Goal: Task Accomplishment & Management: Complete application form

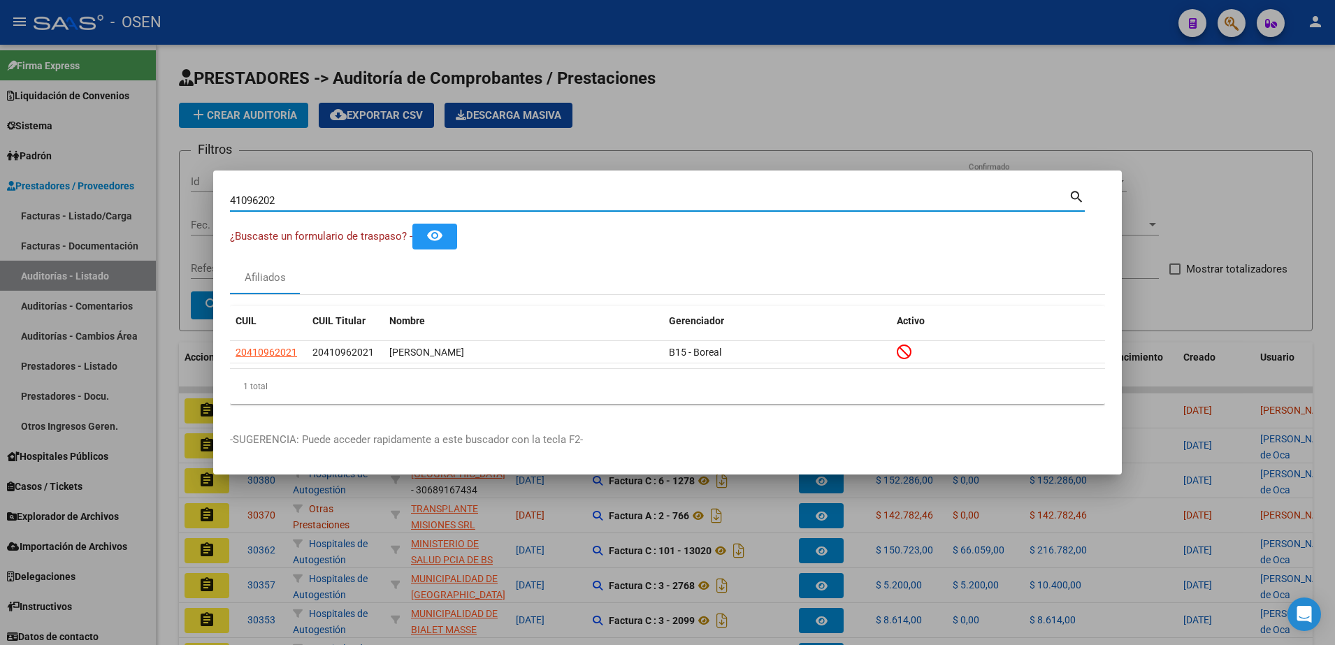
click at [1163, 296] on div at bounding box center [667, 322] width 1335 height 645
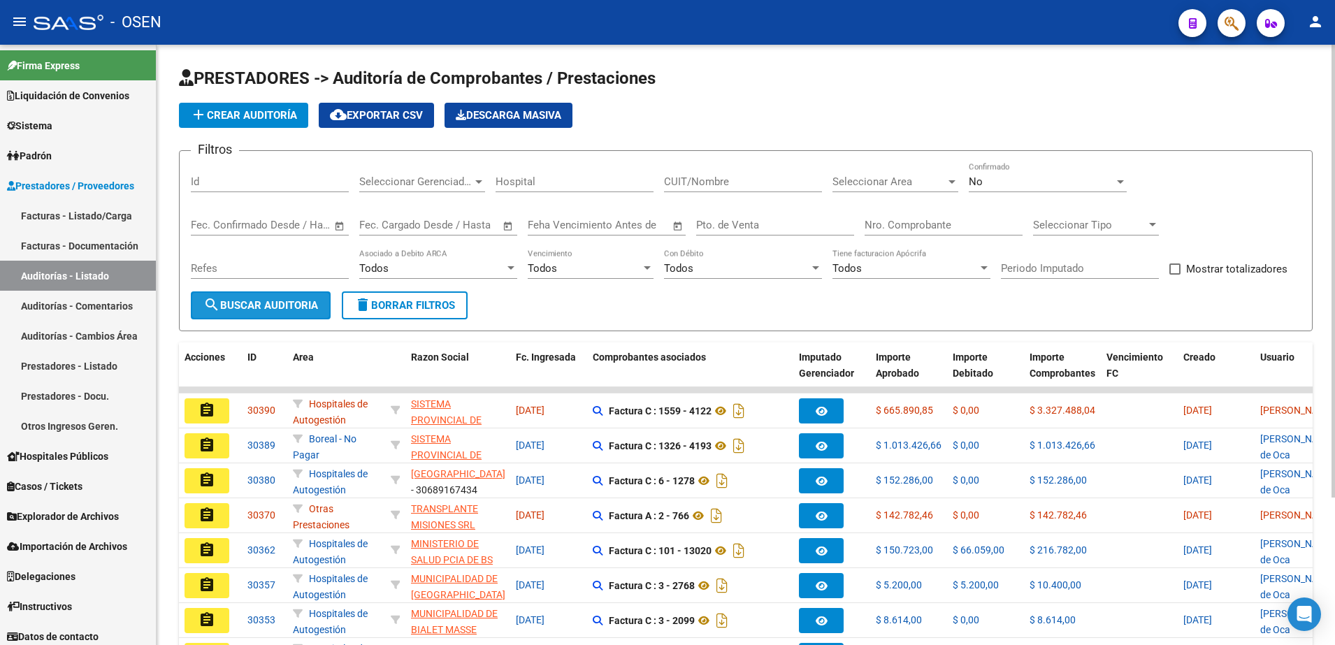
click at [295, 309] on span "search Buscar Auditoria" at bounding box center [260, 305] width 115 height 13
click at [275, 105] on button "add Crear Auditoría" at bounding box center [243, 115] width 129 height 25
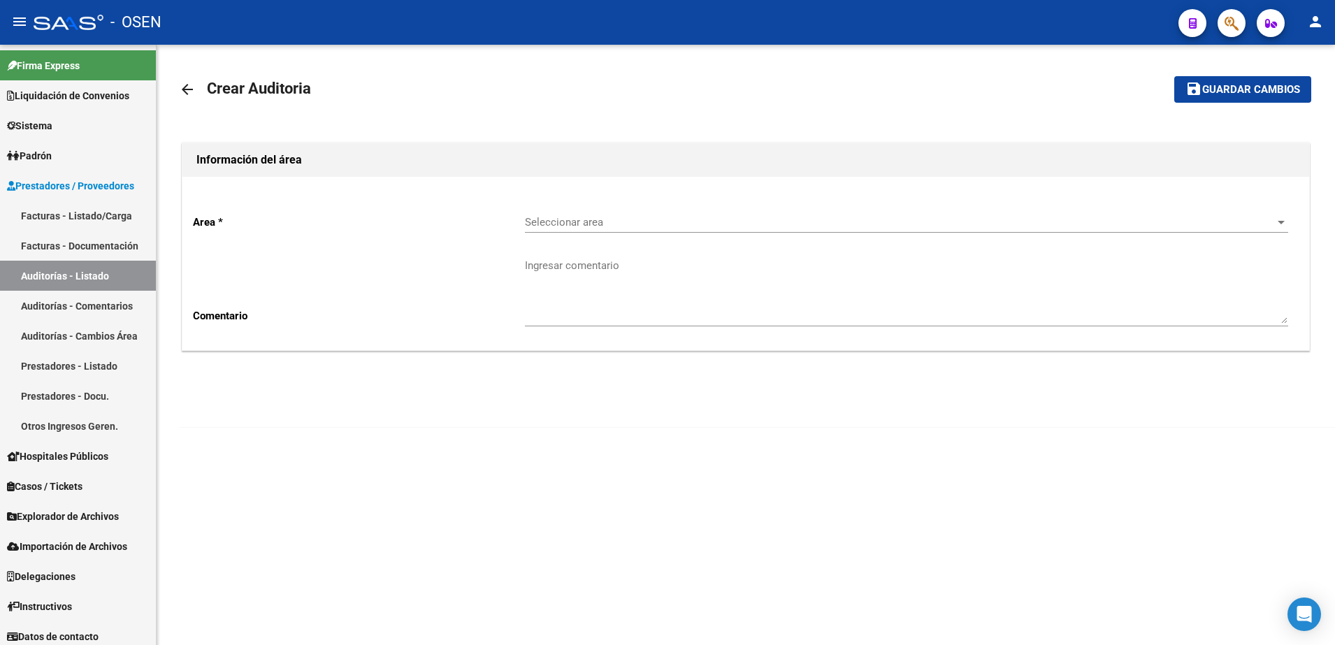
click at [579, 220] on span "Seleccionar area" at bounding box center [900, 222] width 751 height 13
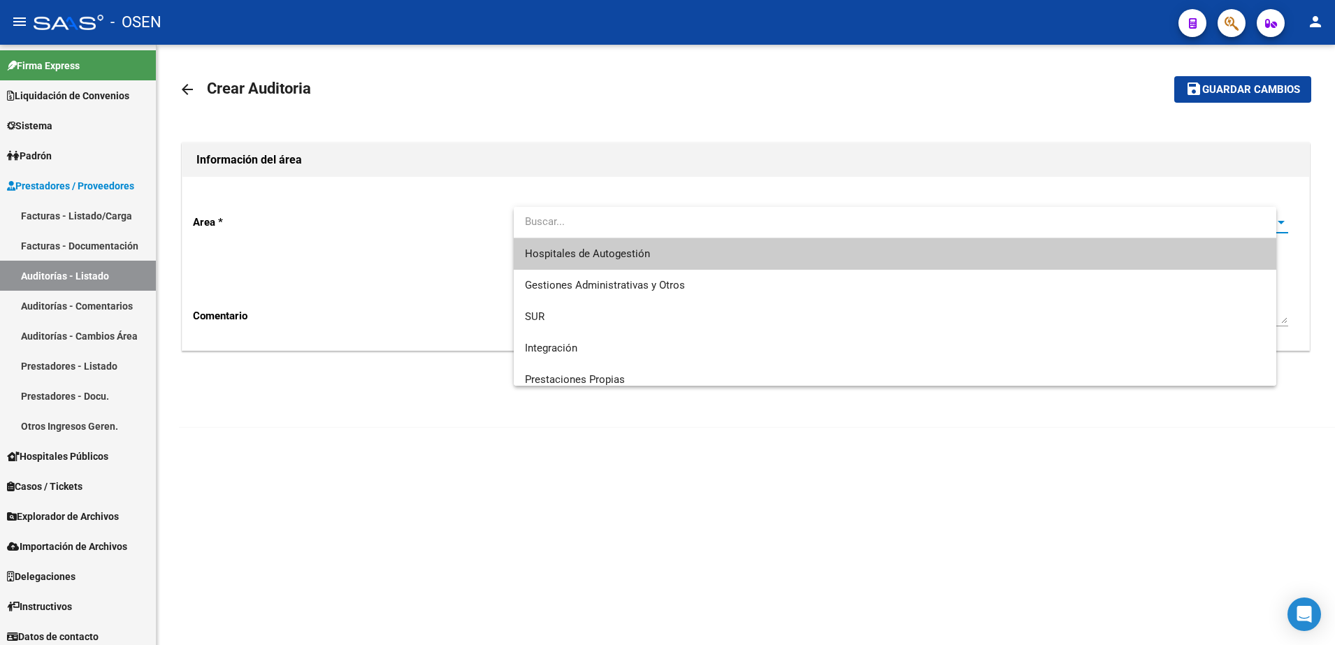
click at [595, 237] on div at bounding box center [895, 222] width 763 height 31
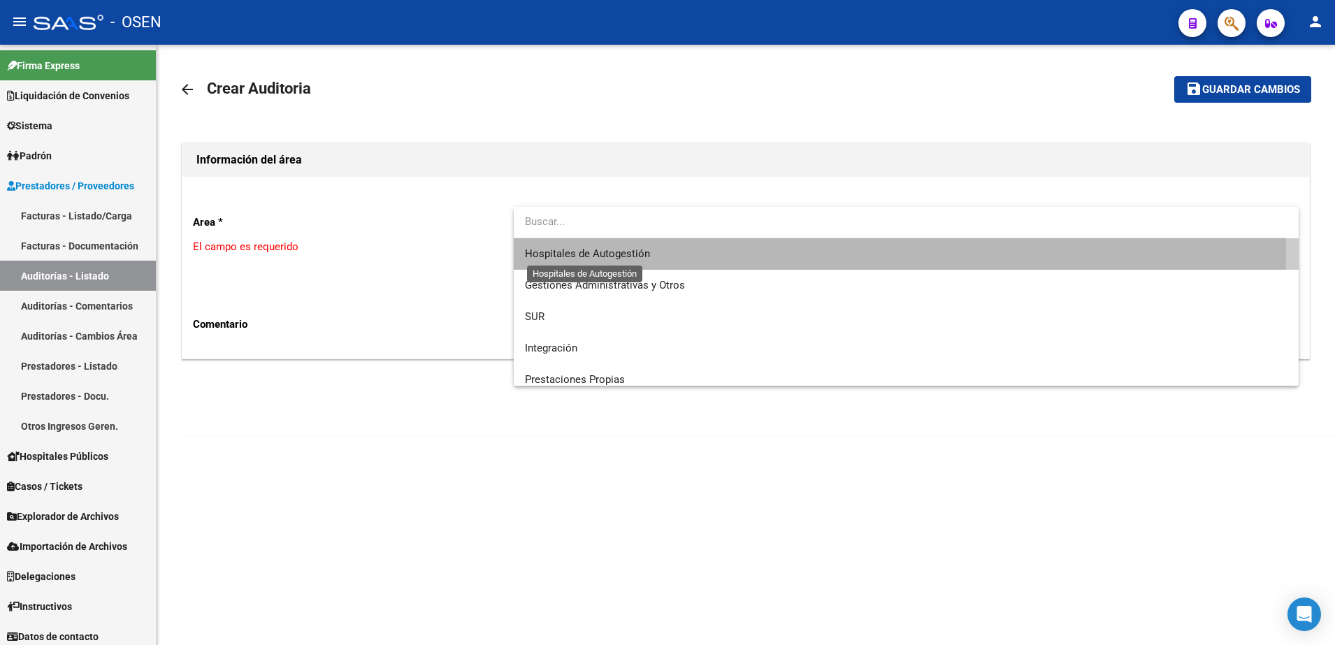
click at [561, 247] on span "Hospitales de Autogestión" at bounding box center [587, 253] width 125 height 13
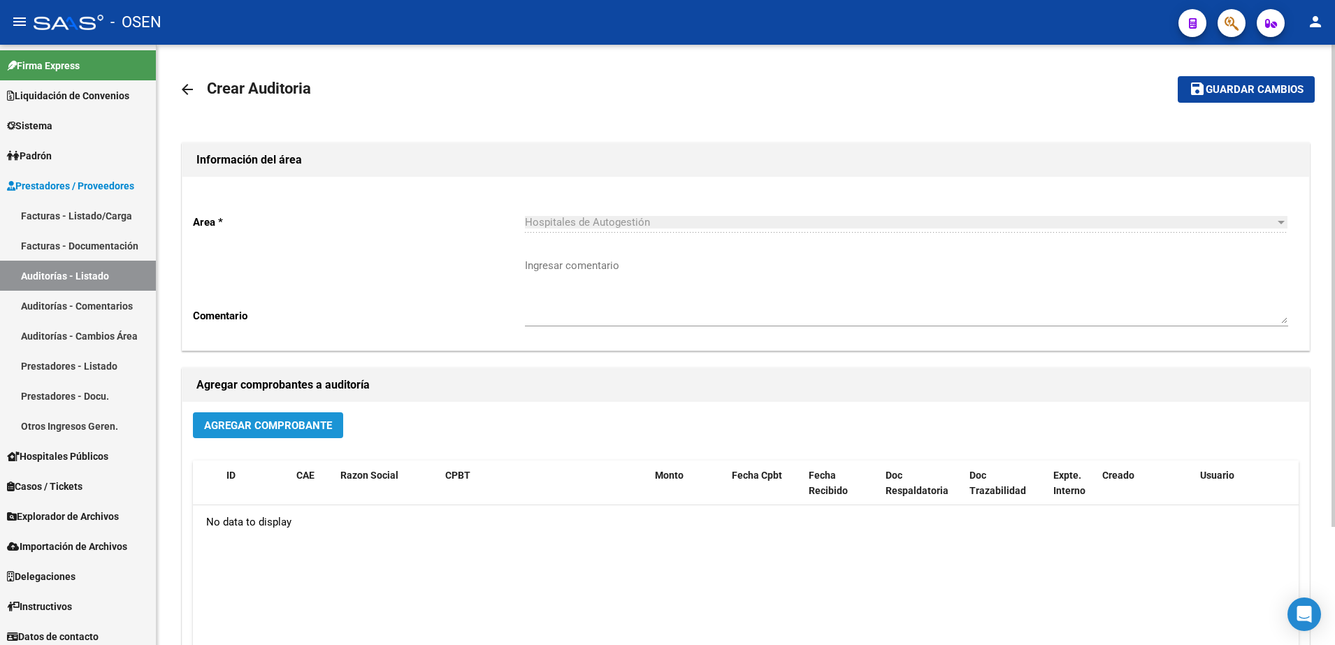
click at [338, 423] on button "Agregar Comprobante" at bounding box center [268, 425] width 150 height 26
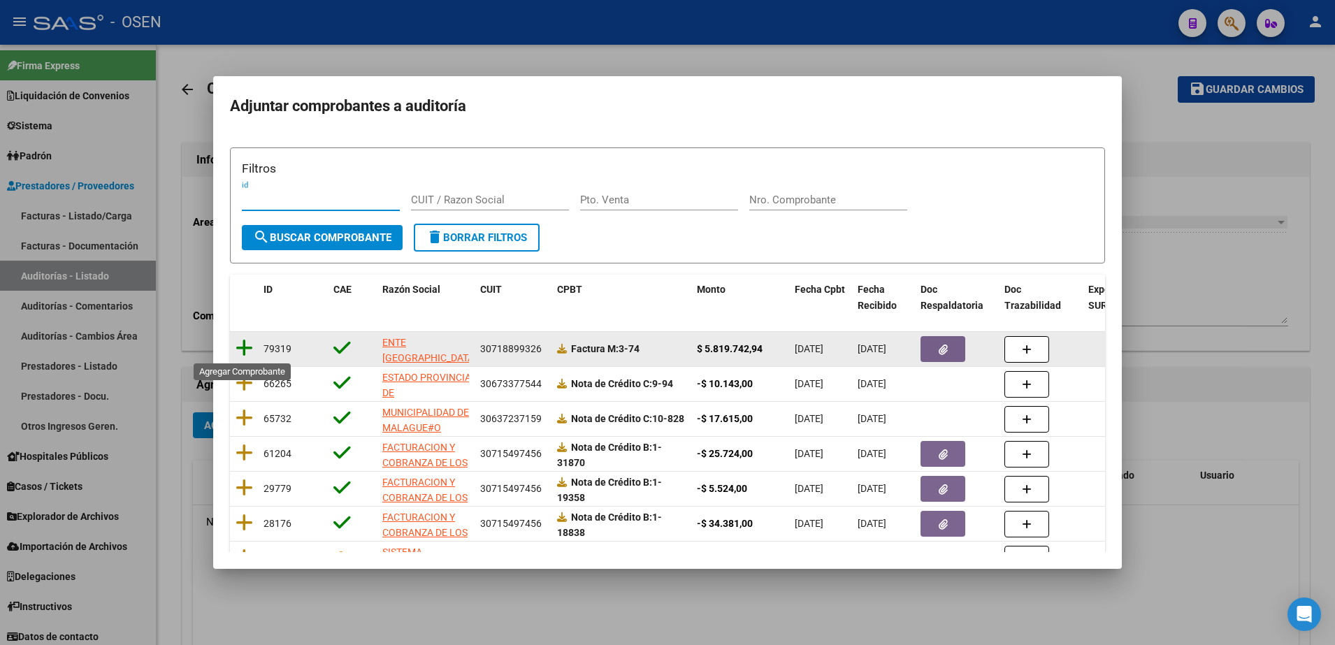
click at [242, 351] on icon at bounding box center [244, 348] width 17 height 20
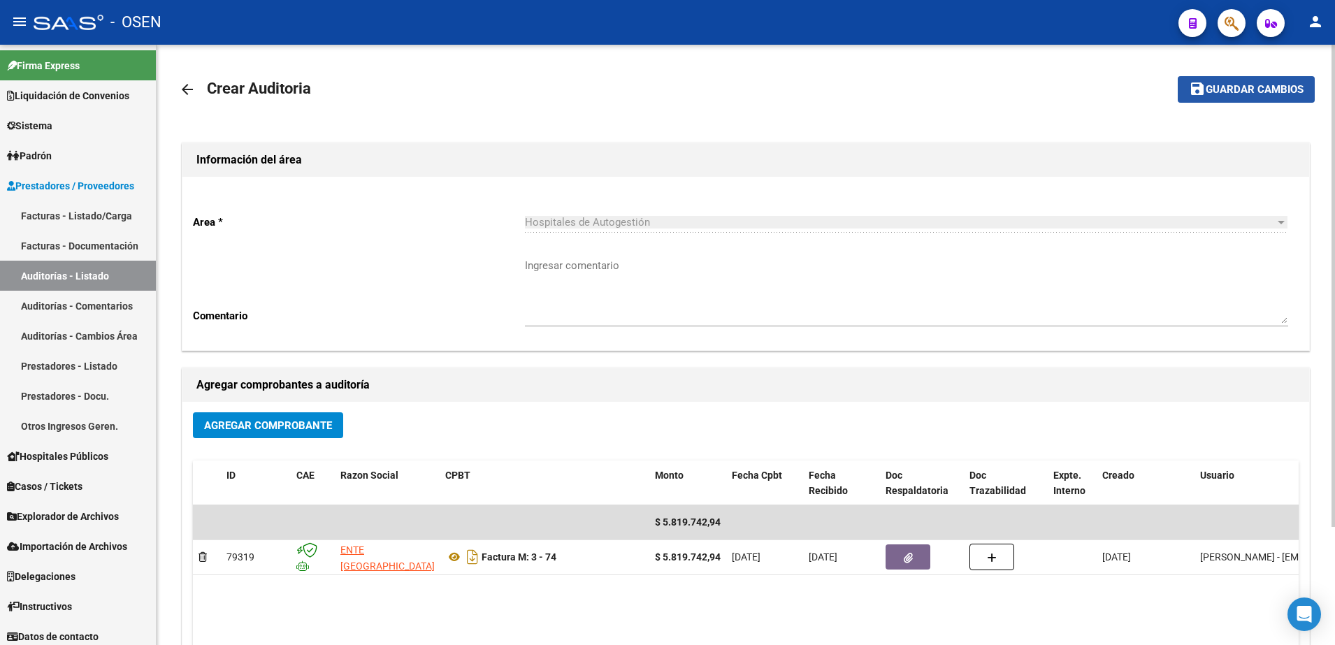
click at [1217, 81] on button "save Guardar cambios" at bounding box center [1246, 89] width 137 height 26
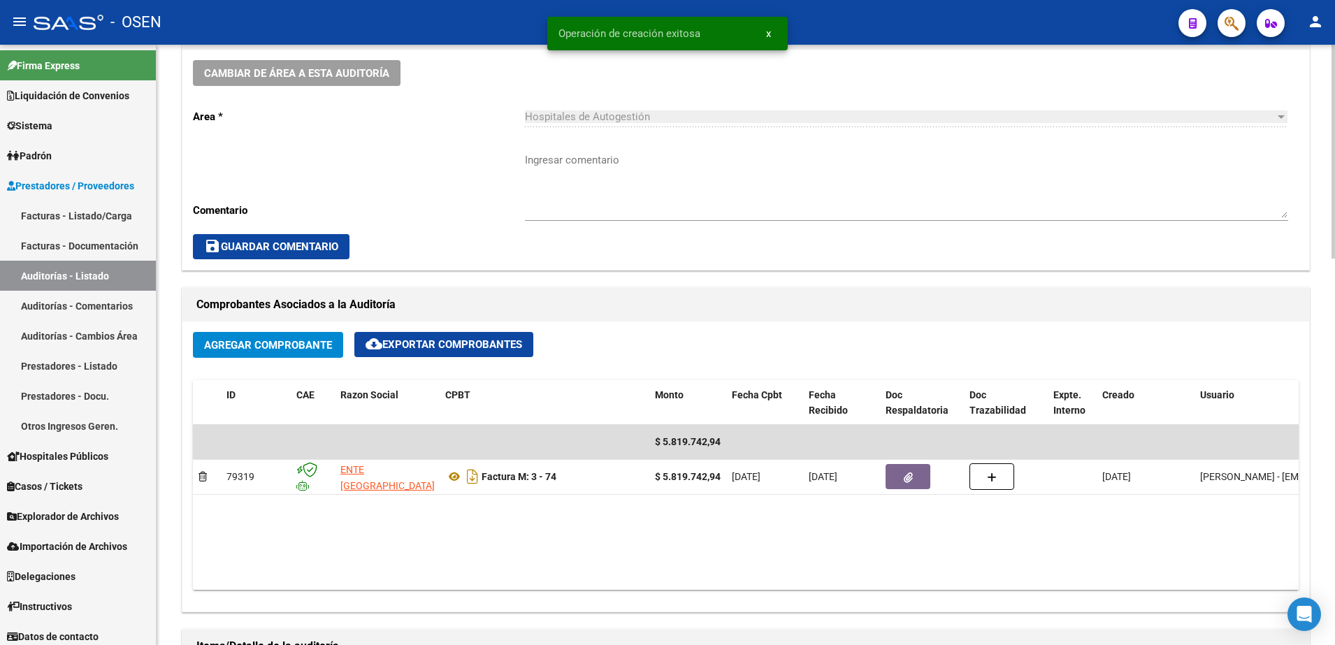
scroll to position [612, 0]
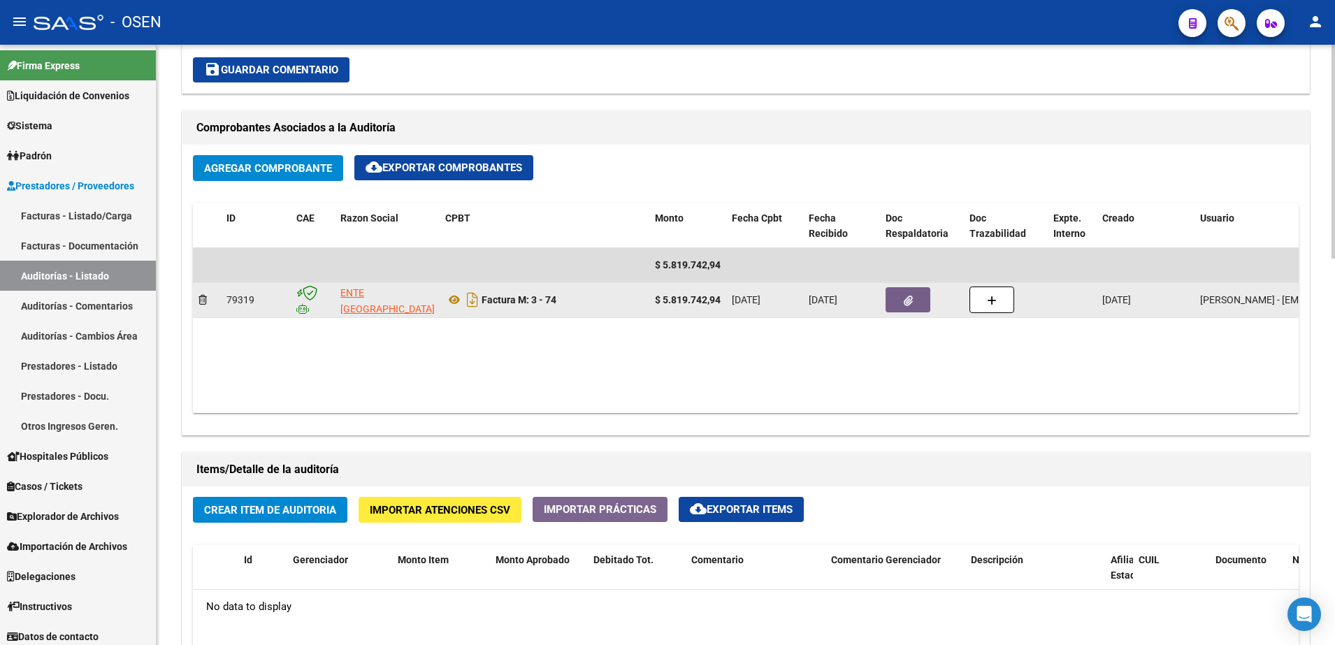
click at [677, 294] on strong "$ 5.819.742,94" at bounding box center [688, 299] width 66 height 11
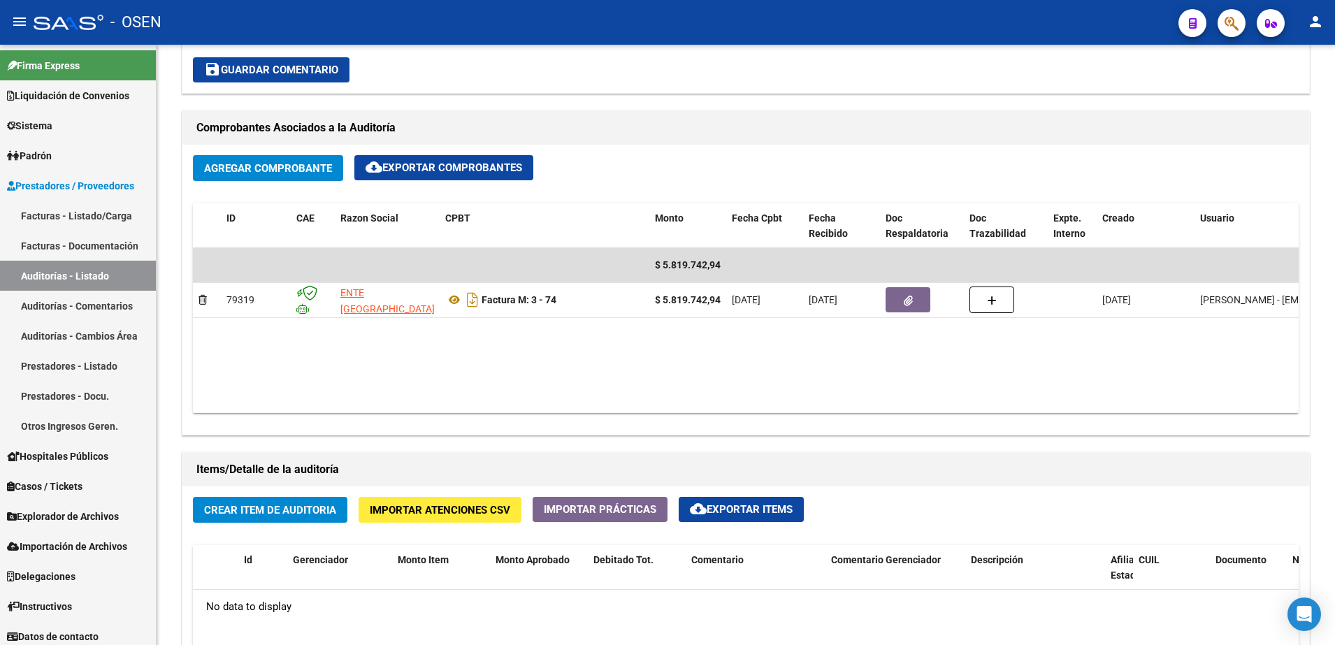
copy strong "$ 5.819.742,94"
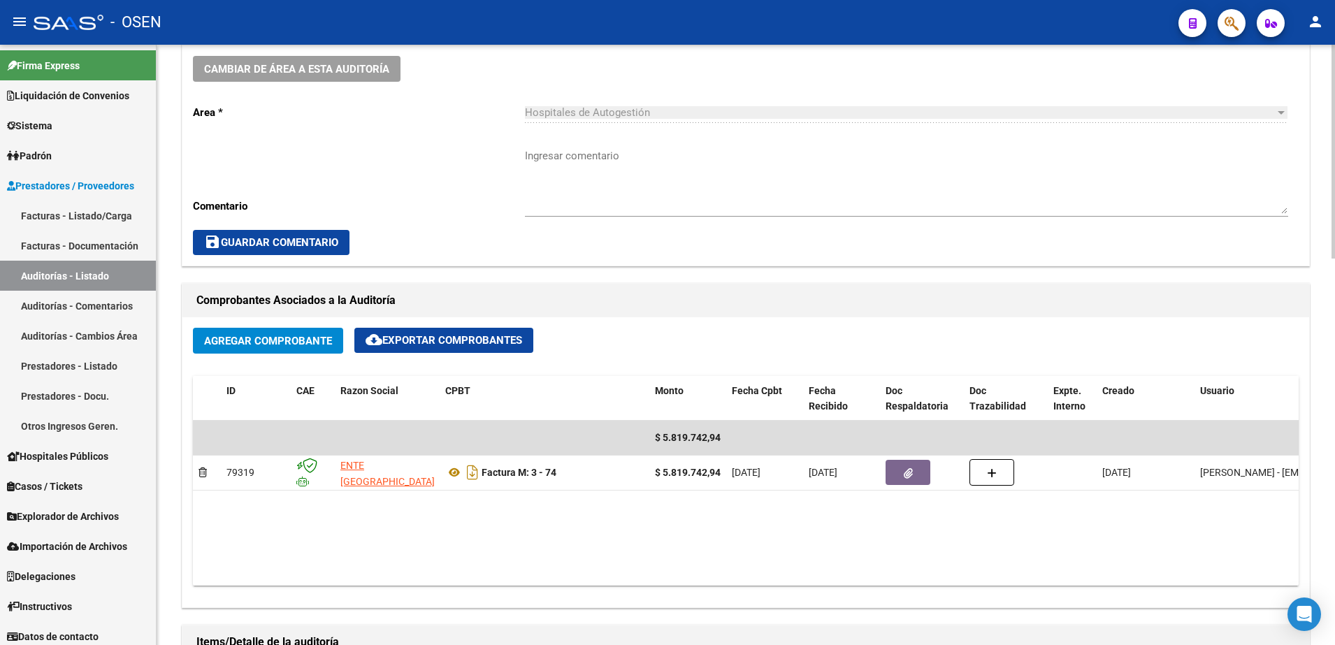
scroll to position [437, 0]
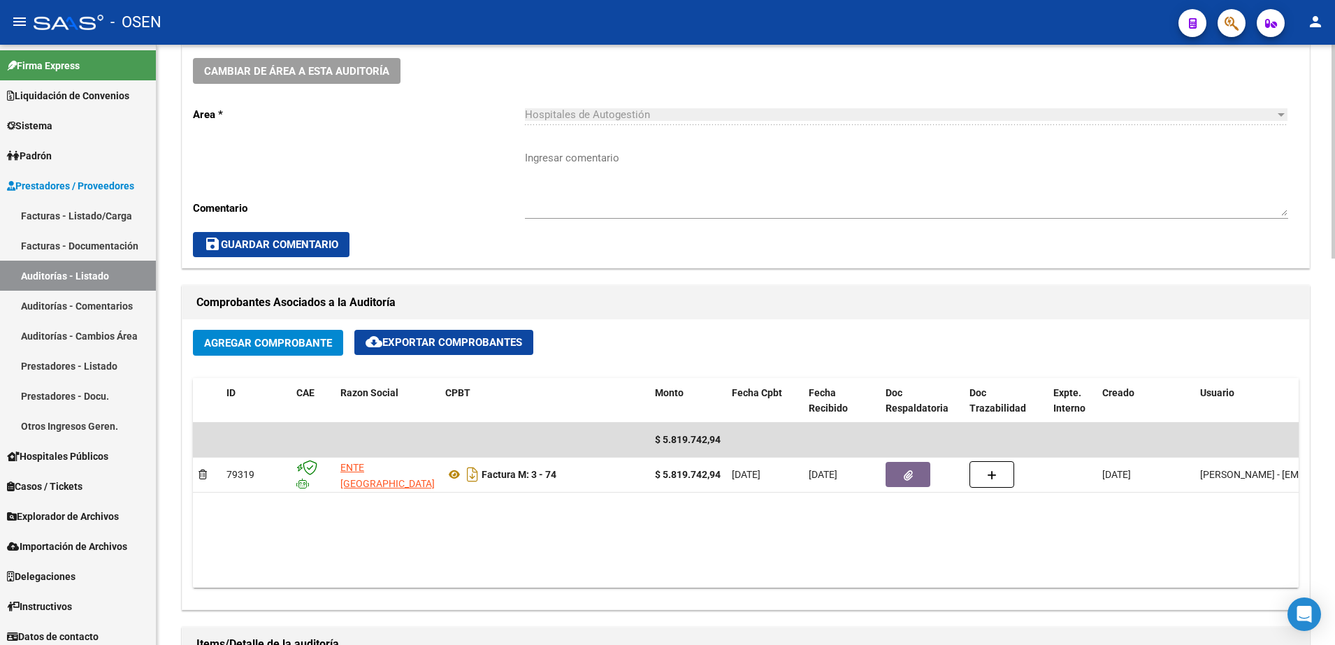
click at [621, 146] on div "Ingresar comentario" at bounding box center [906, 178] width 763 height 80
click at [625, 153] on textarea "Ingresar comentario" at bounding box center [906, 183] width 763 height 66
paste textarea "$ 5.819.742,94"
type textarea "$ 5.819.742,94"
drag, startPoint x: 628, startPoint y: 159, endPoint x: 447, endPoint y: 131, distance: 183.2
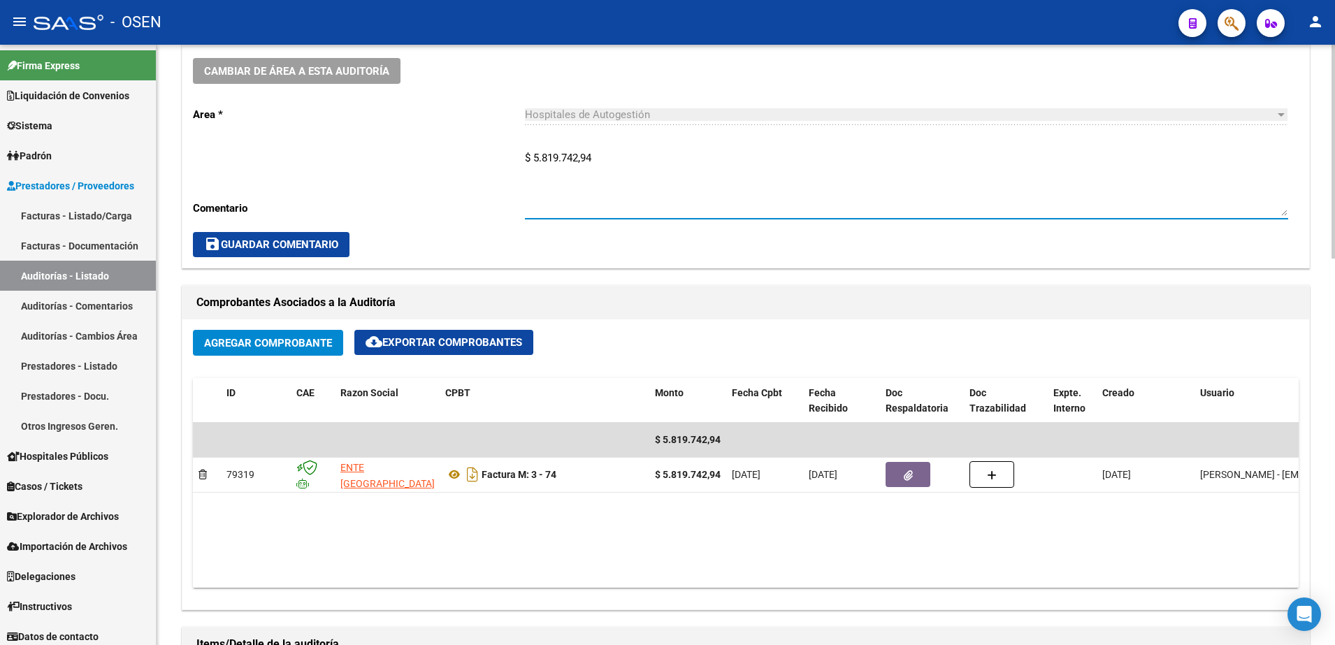
click at [453, 137] on div "Cambiar de área a esta auditoría Area * Hospitales de Autogestión Seleccionar a…" at bounding box center [745, 158] width 1127 height 220
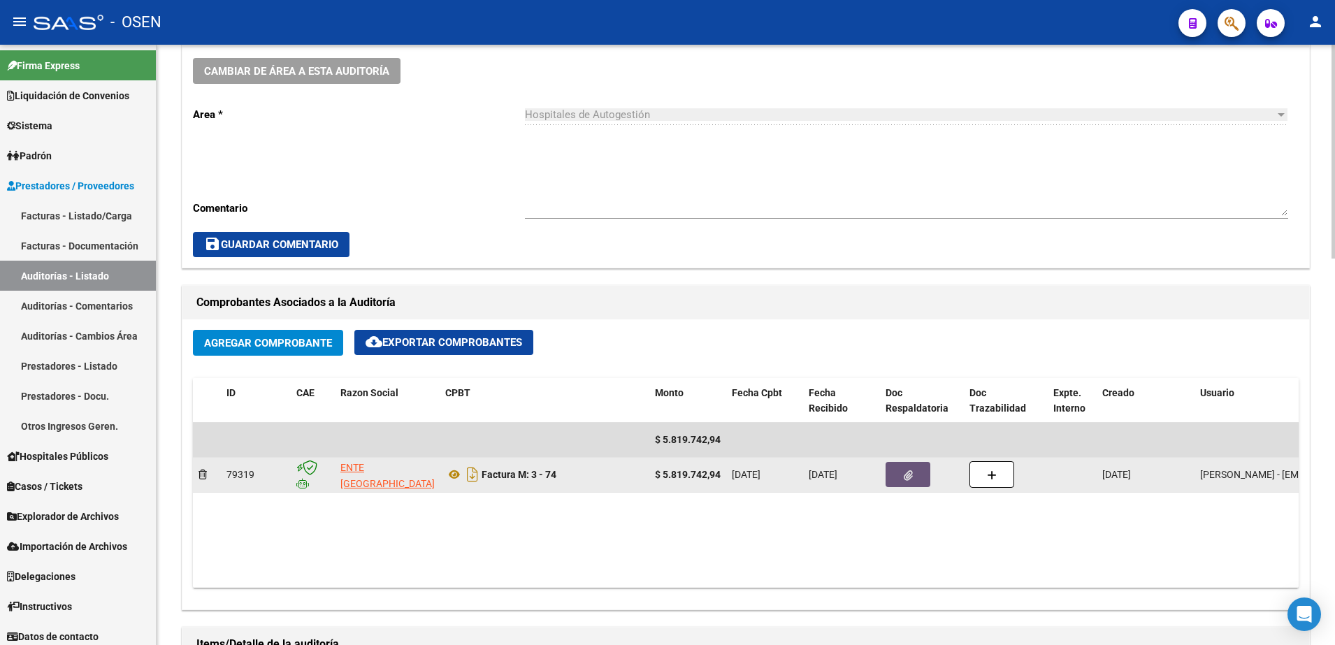
click at [912, 472] on icon "button" at bounding box center [908, 476] width 9 height 10
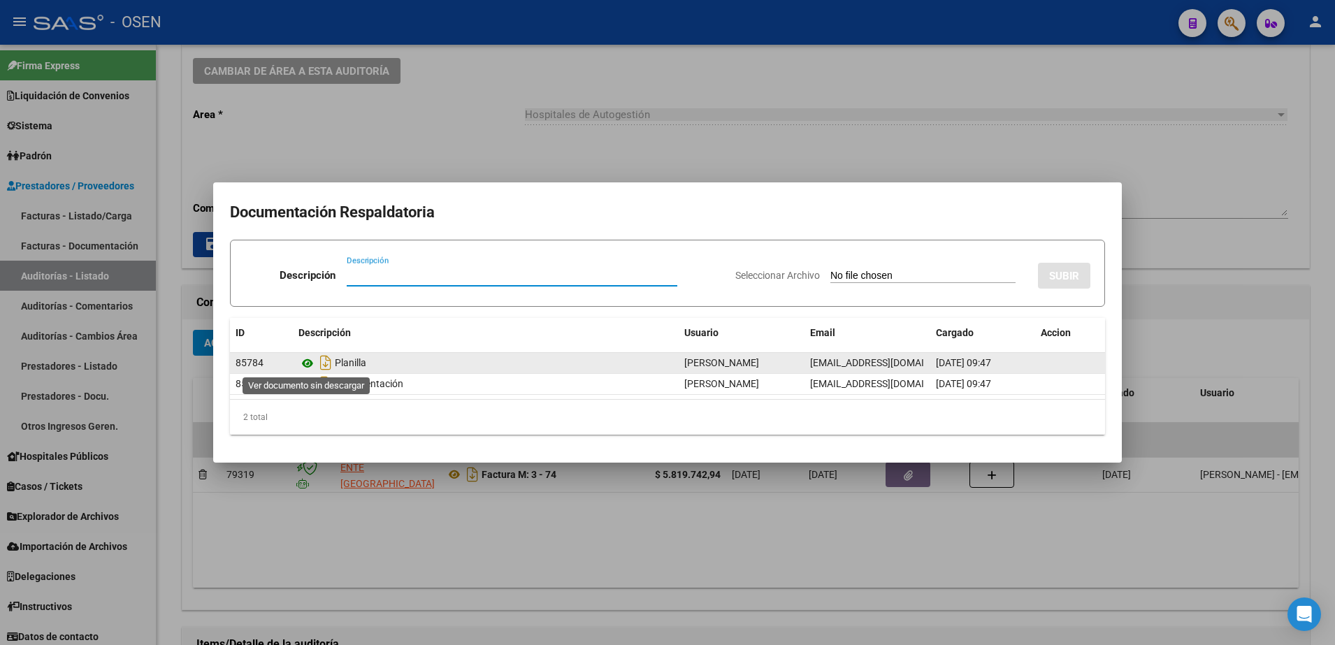
click at [304, 361] on icon at bounding box center [308, 363] width 18 height 17
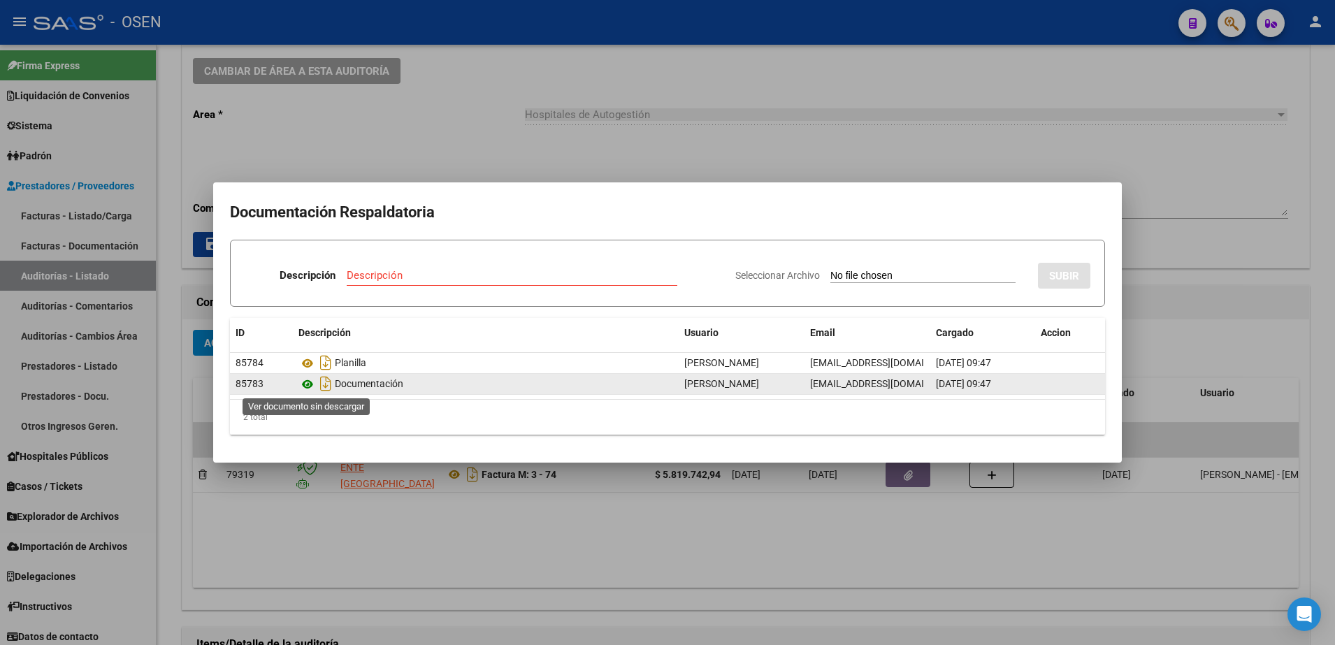
click at [304, 378] on icon at bounding box center [308, 384] width 18 height 17
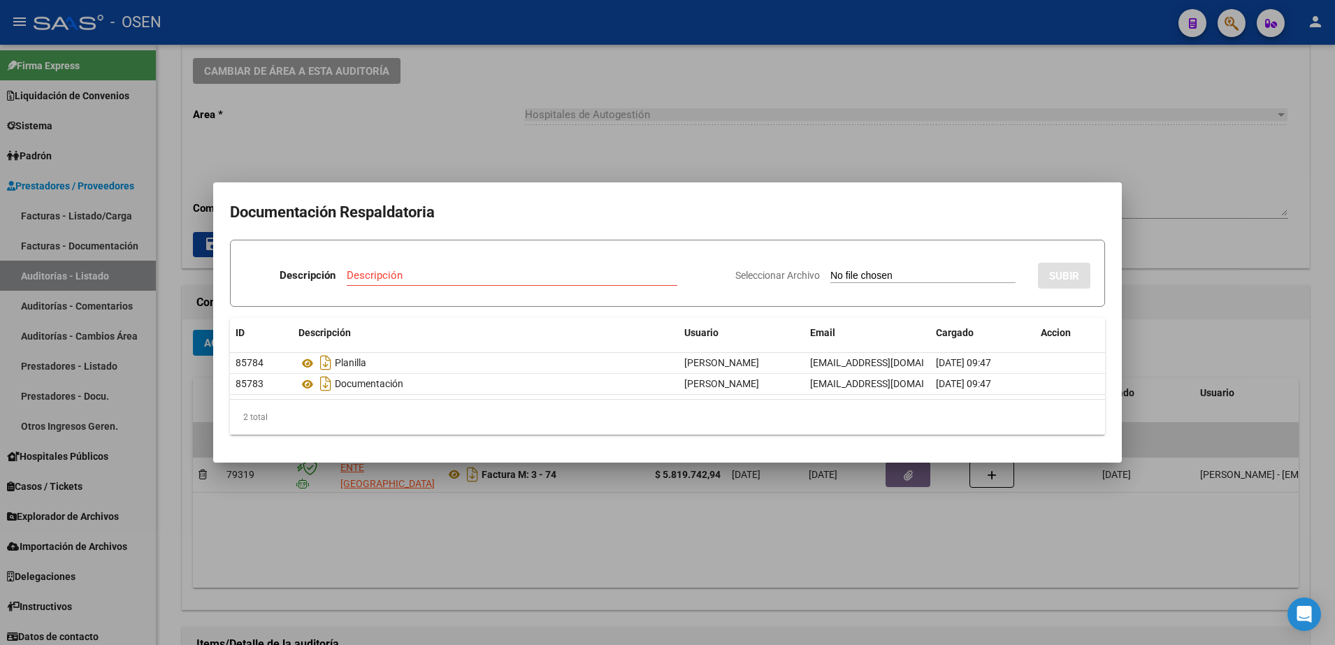
click at [512, 159] on div at bounding box center [667, 322] width 1335 height 645
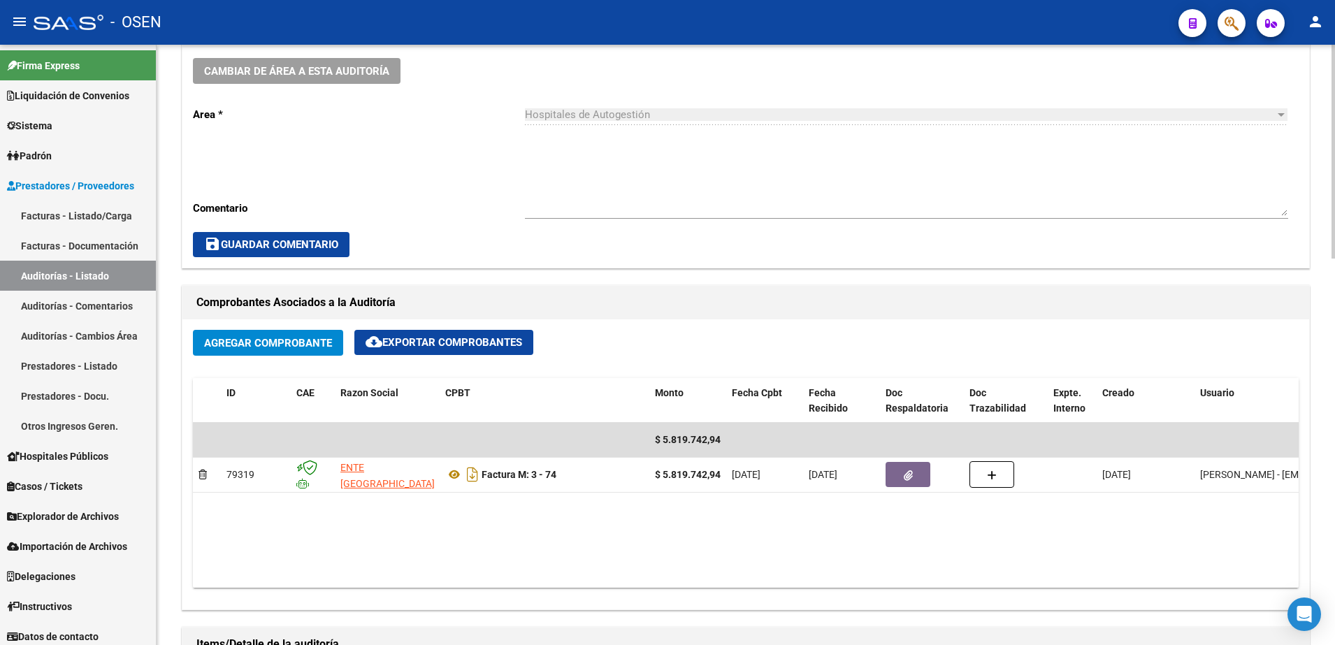
scroll to position [699, 0]
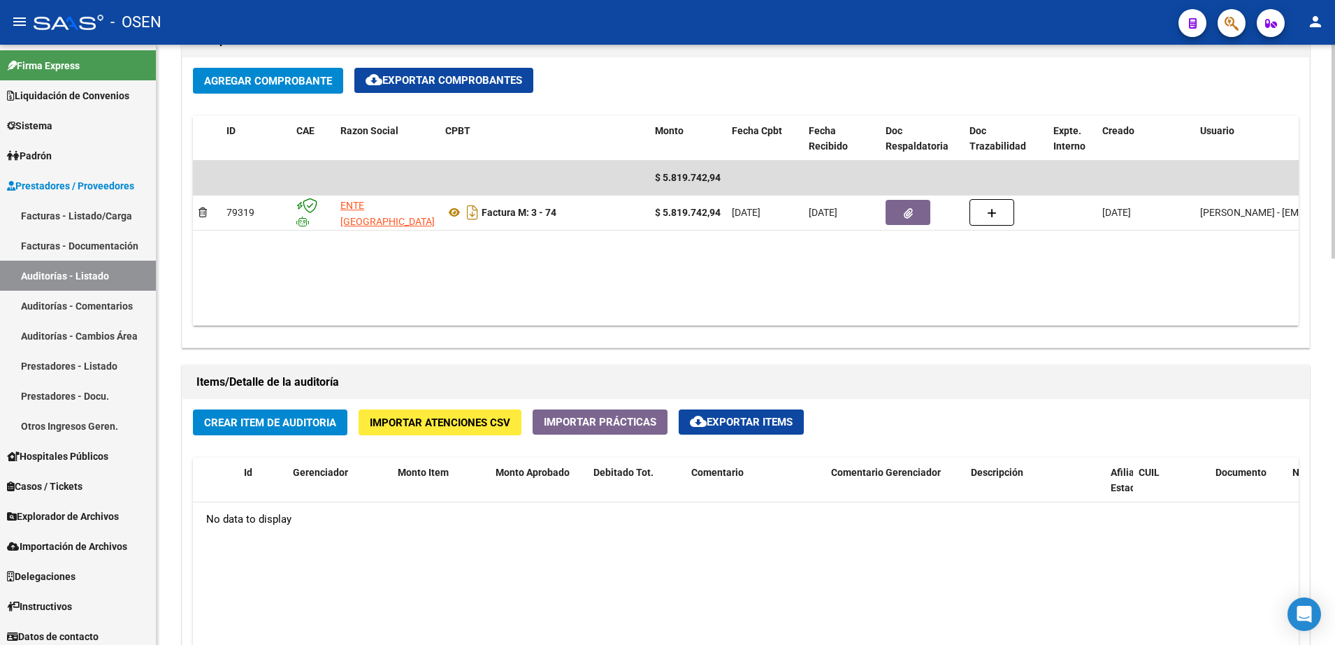
click at [320, 412] on button "Crear Item de Auditoria" at bounding box center [270, 423] width 155 height 26
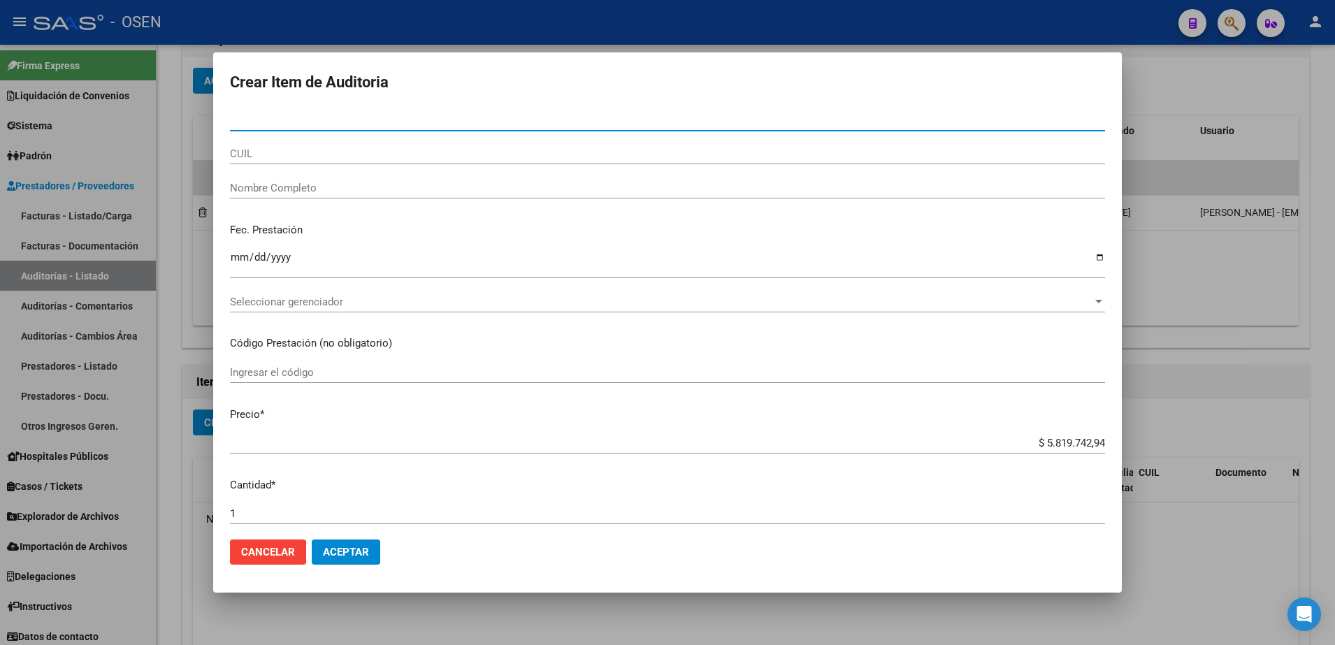
paste input "41096202"
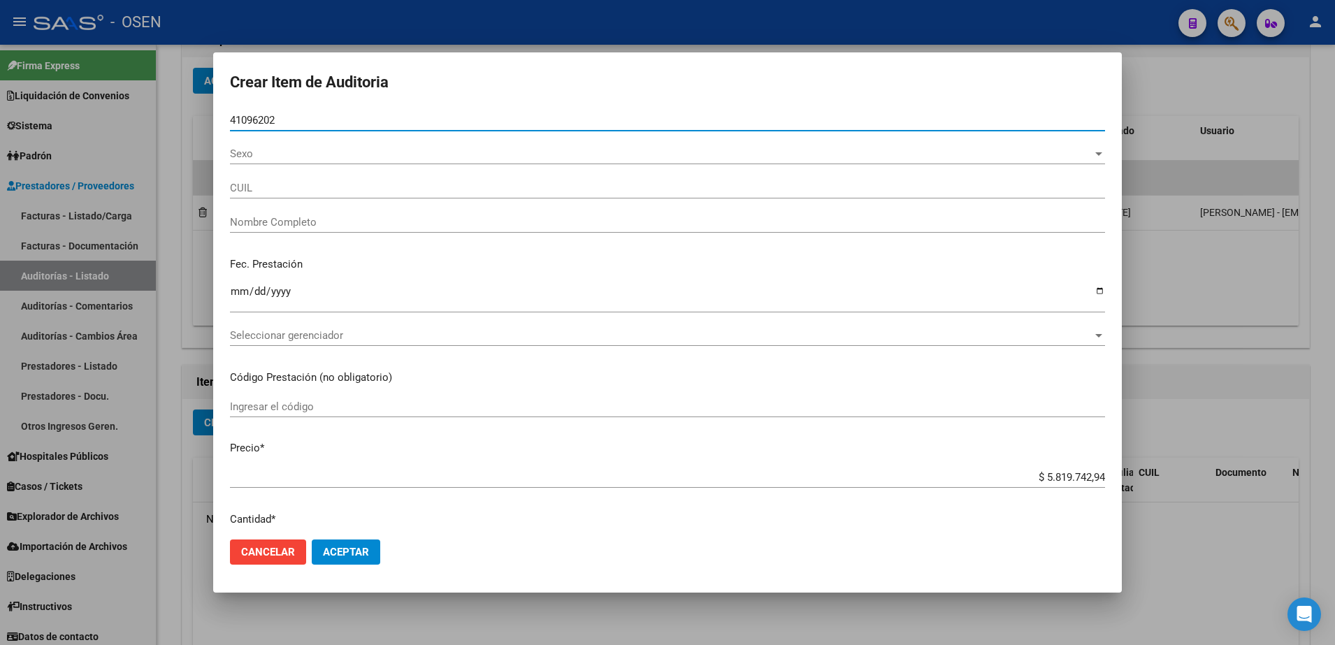
type input "41096202"
click at [231, 301] on input "Ingresar la fecha" at bounding box center [667, 297] width 875 height 22
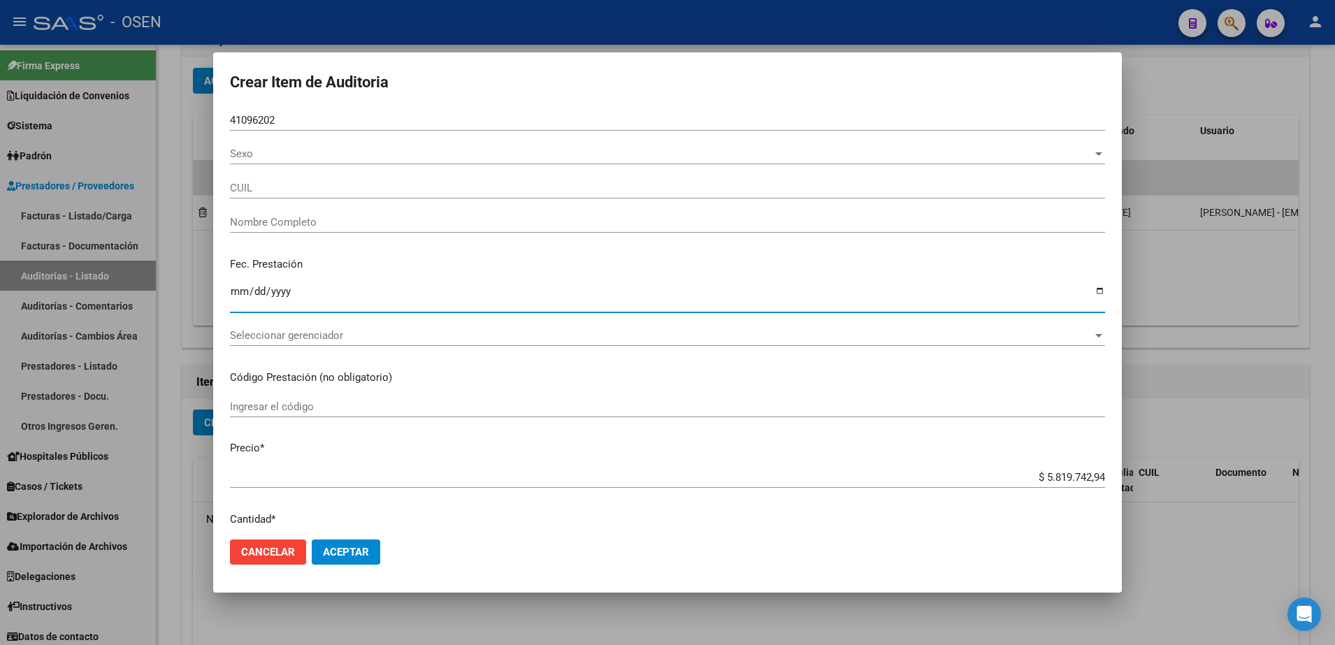
type input "20410962021"
type input "[PERSON_NAME]"
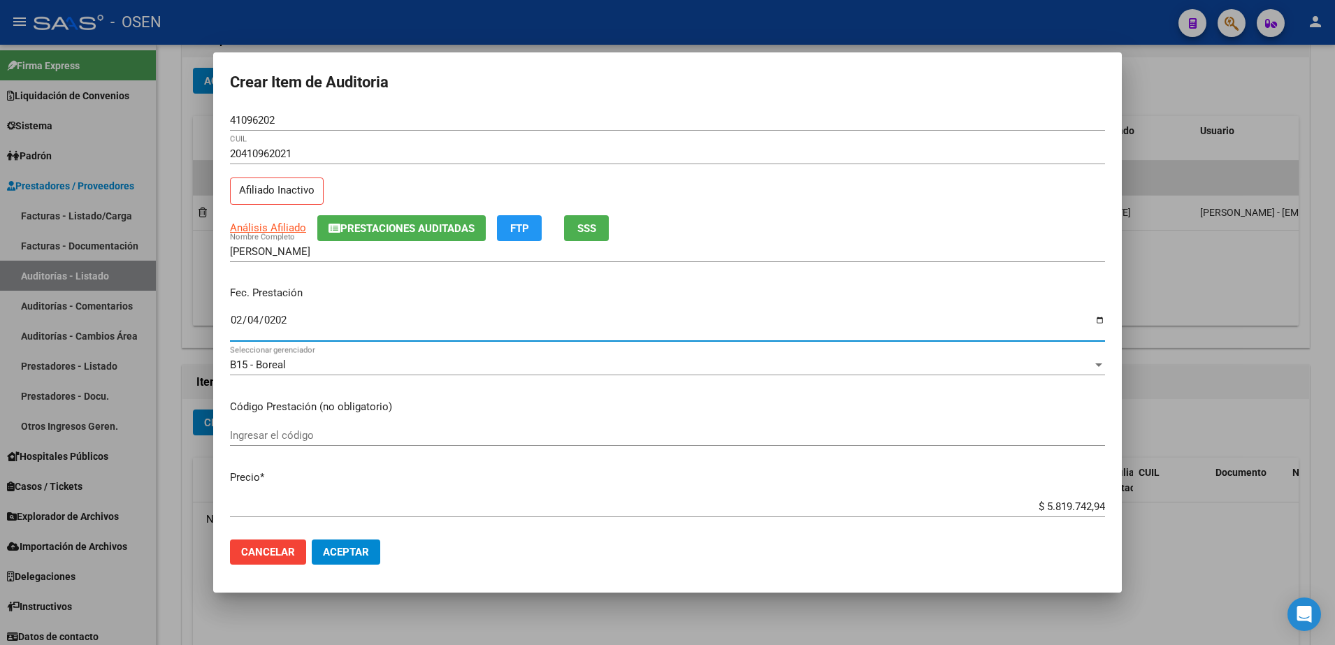
type input "[DATE]"
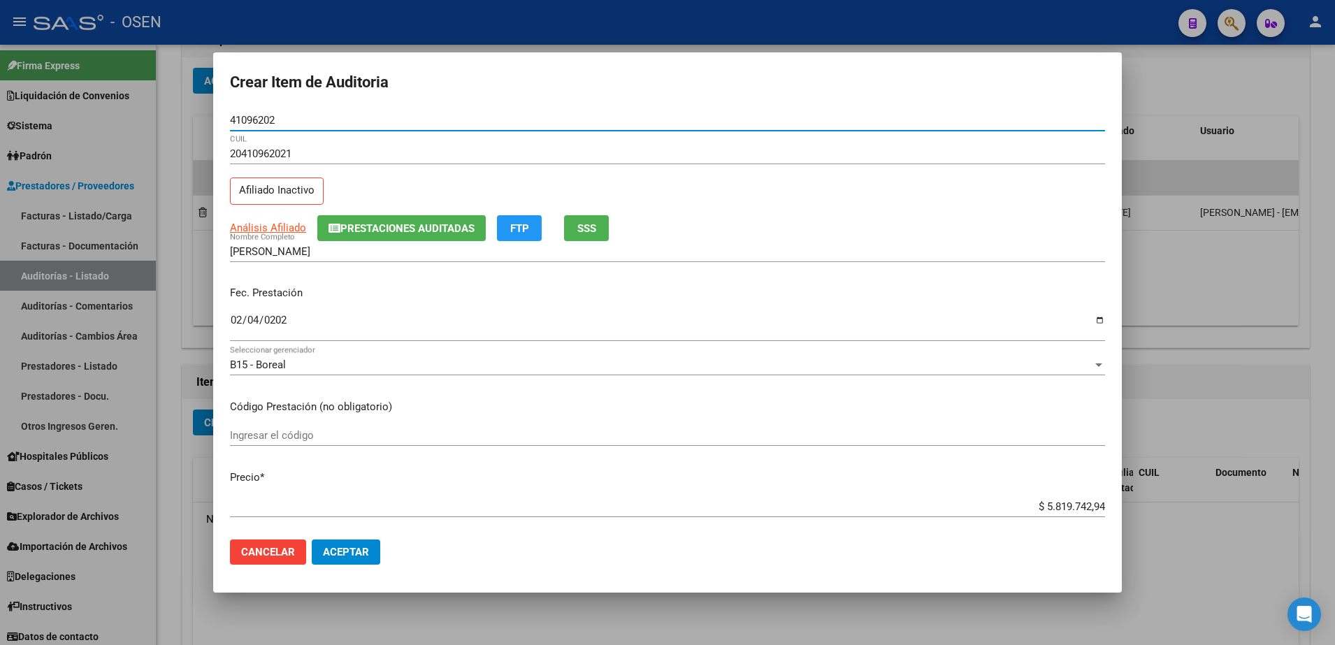
click at [259, 119] on input "41096202" at bounding box center [667, 120] width 875 height 13
drag, startPoint x: 259, startPoint y: 119, endPoint x: 266, endPoint y: 128, distance: 11.5
click at [258, 119] on input "41096202" at bounding box center [667, 120] width 875 height 13
click at [373, 250] on input "[PERSON_NAME]" at bounding box center [667, 251] width 875 height 13
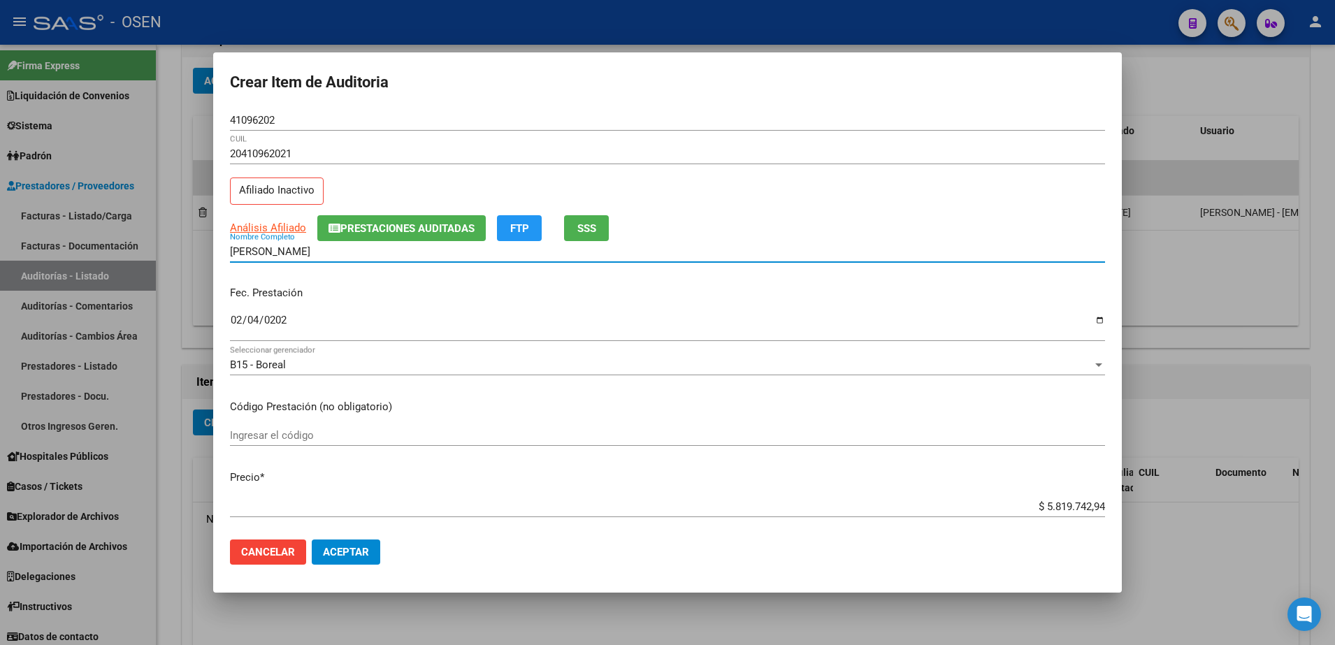
paste input "41096202"
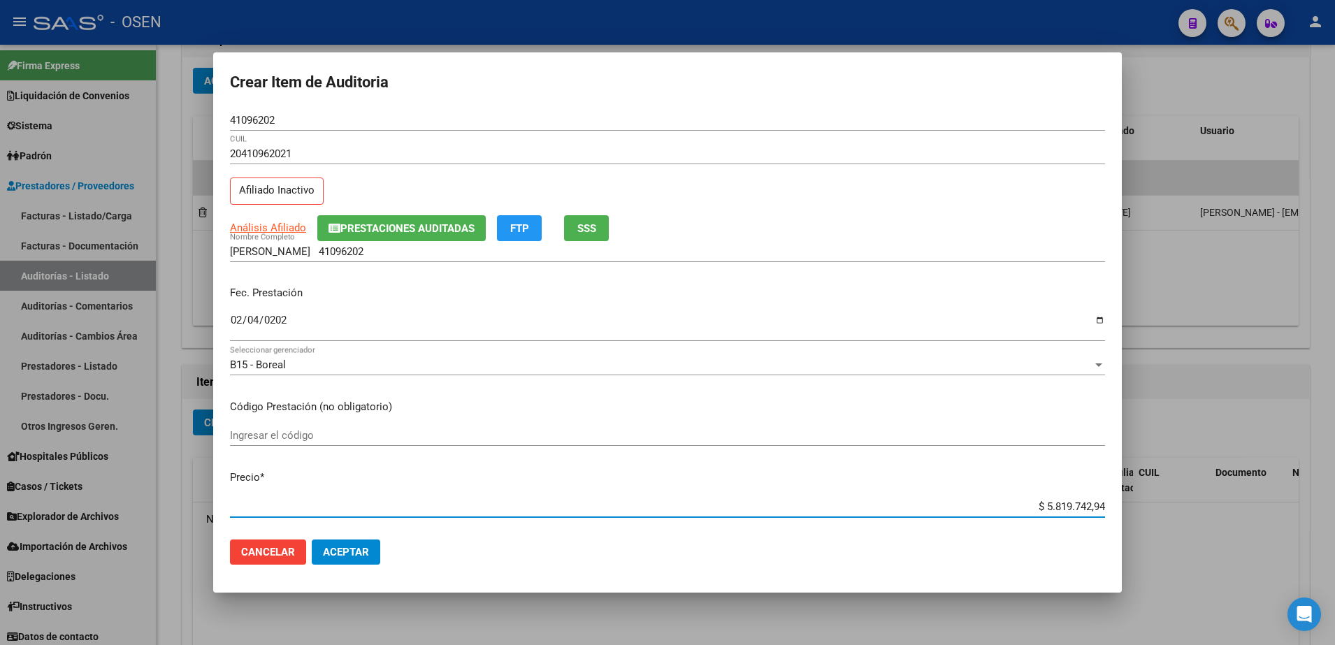
drag, startPoint x: 1017, startPoint y: 505, endPoint x: 1120, endPoint y: 512, distance: 103.7
click at [1120, 512] on mat-dialog-content "41096202 Nro Documento 20410962021 CUIL Afiliado Inactivo Análisis Afiliado Pre…" at bounding box center [667, 319] width 909 height 419
click at [770, 376] on div "B15 - Boreal Seleccionar gerenciador" at bounding box center [667, 371] width 875 height 34
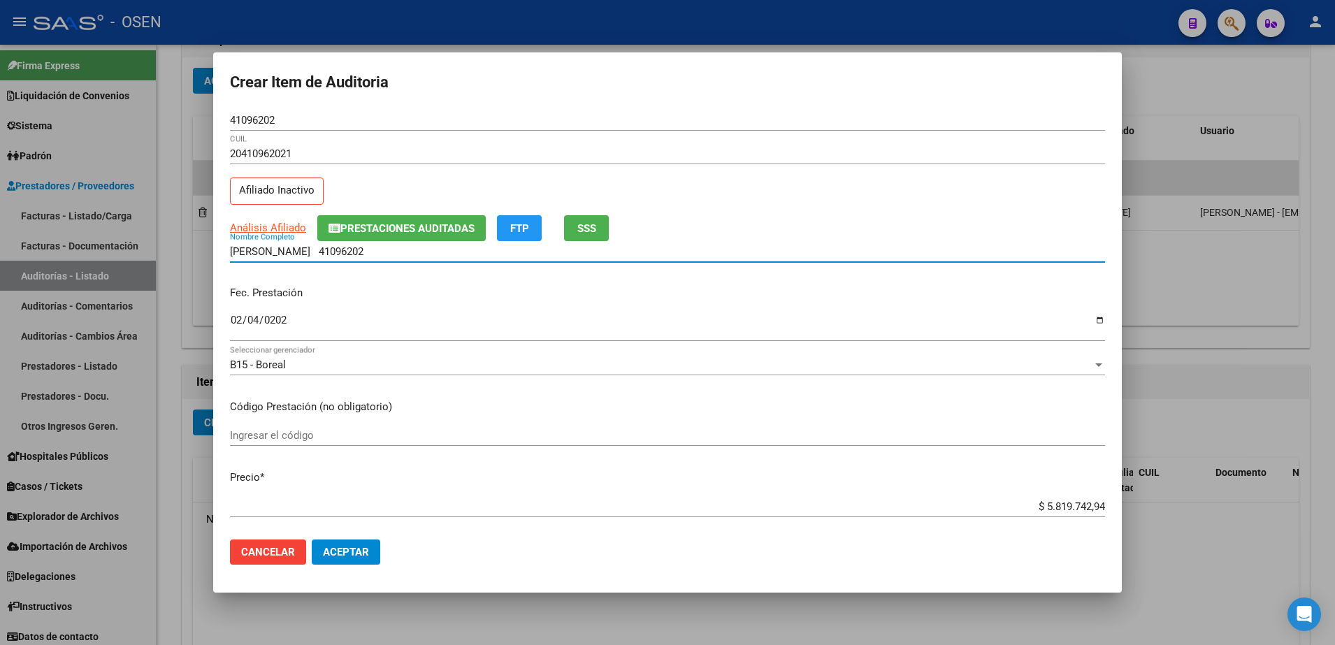
drag, startPoint x: 410, startPoint y: 257, endPoint x: 187, endPoint y: 250, distance: 223.2
click at [187, 250] on div "Crear Item de Auditoria 41096202 Nro Documento 20410962021 CUIL Afiliado Inacti…" at bounding box center [667, 322] width 1335 height 645
click at [414, 245] on input "[PERSON_NAME] 41096202" at bounding box center [667, 251] width 875 height 13
click at [377, 252] on input "[PERSON_NAME] 41096202" at bounding box center [667, 251] width 875 height 13
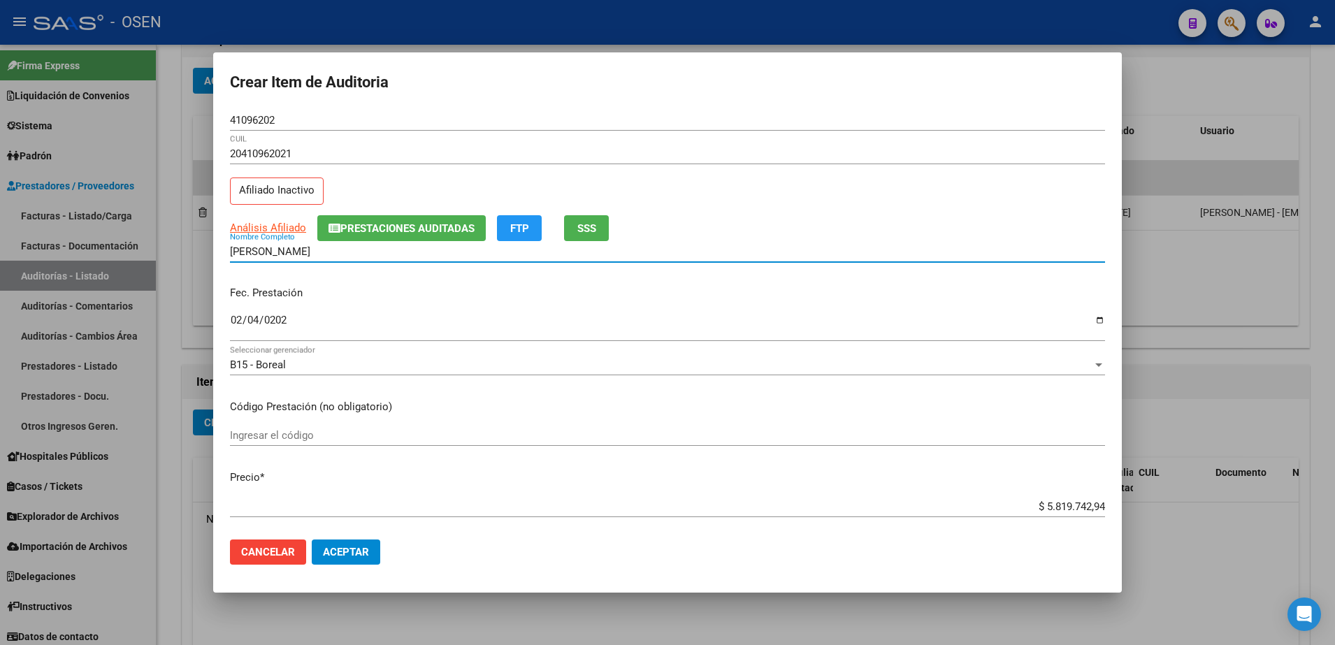
type input "[PERSON_NAME]"
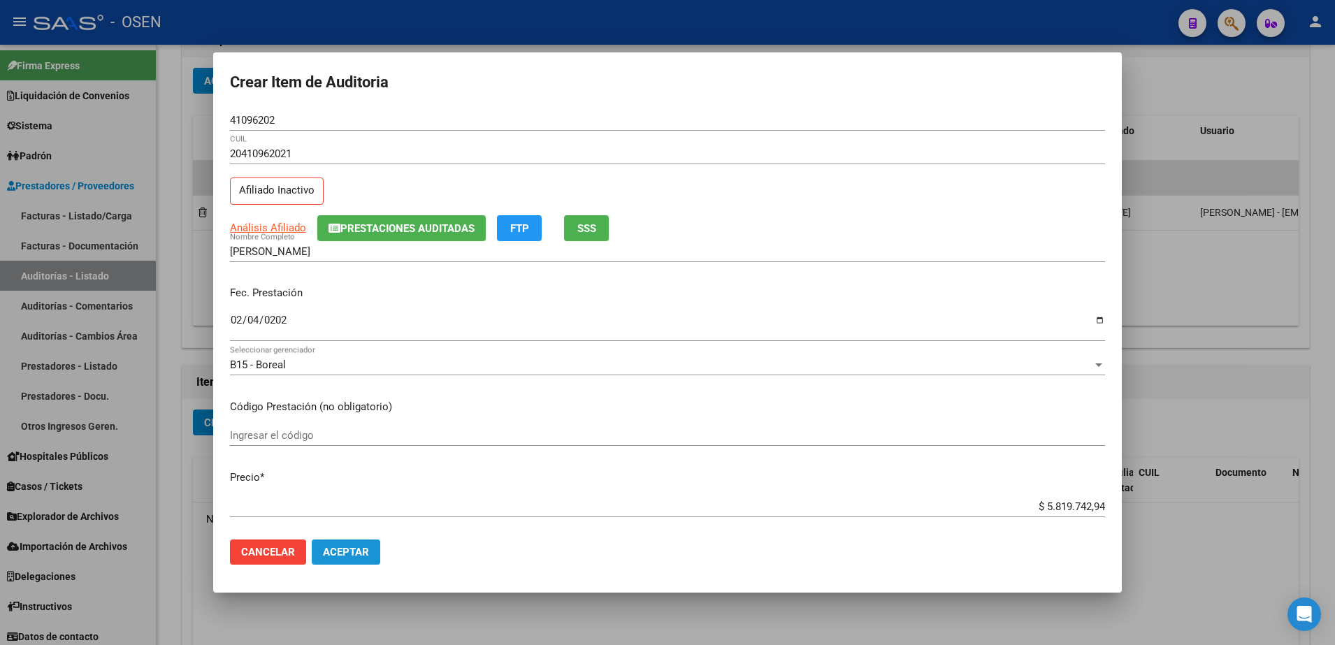
click at [361, 546] on span "Aceptar" at bounding box center [346, 552] width 46 height 13
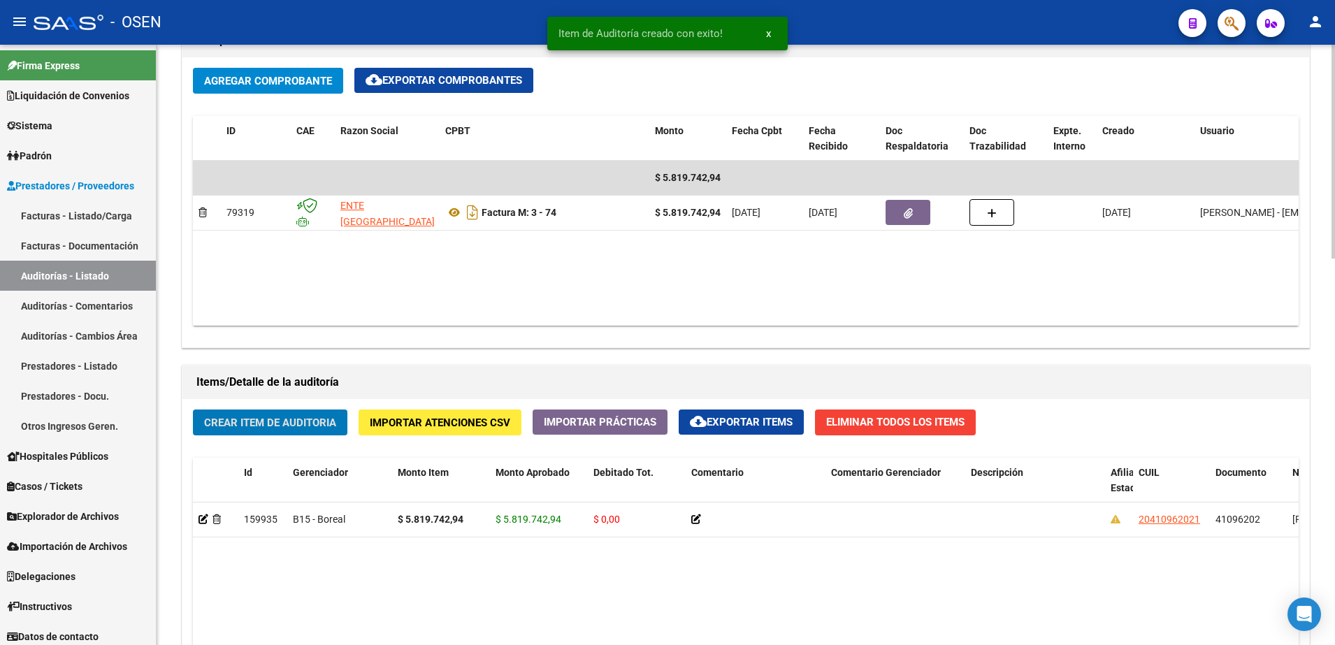
scroll to position [700, 0]
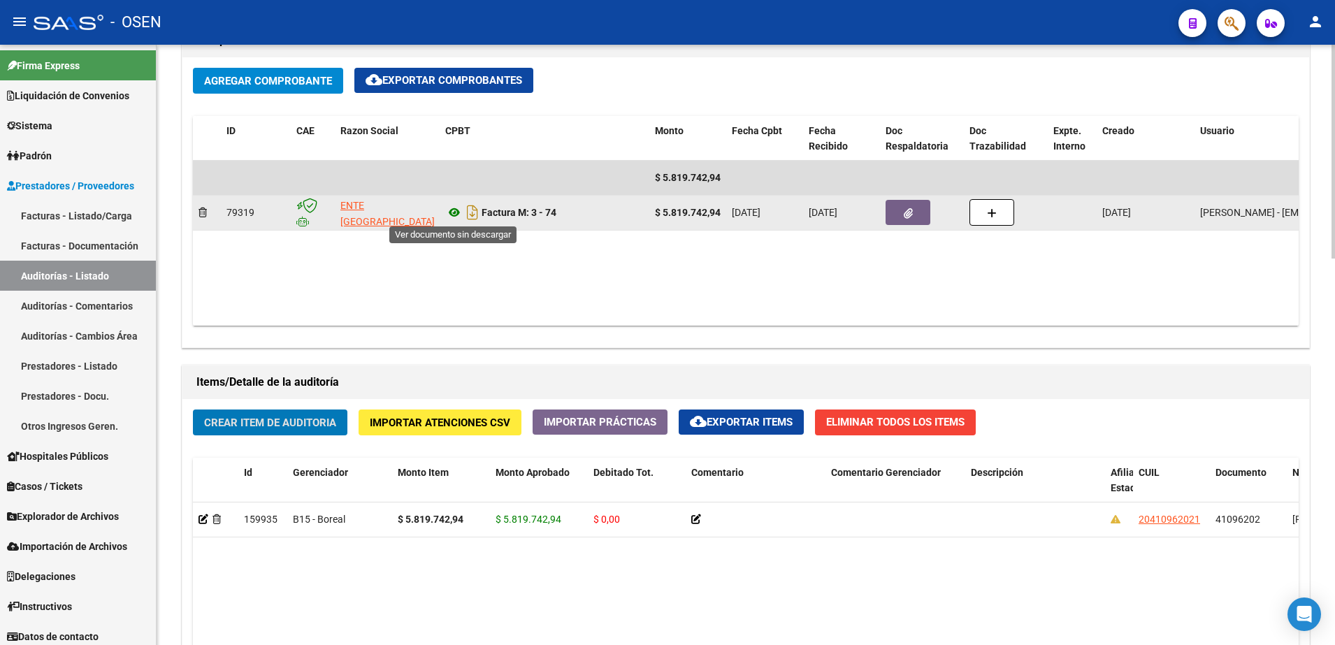
click at [455, 205] on icon at bounding box center [454, 212] width 18 height 17
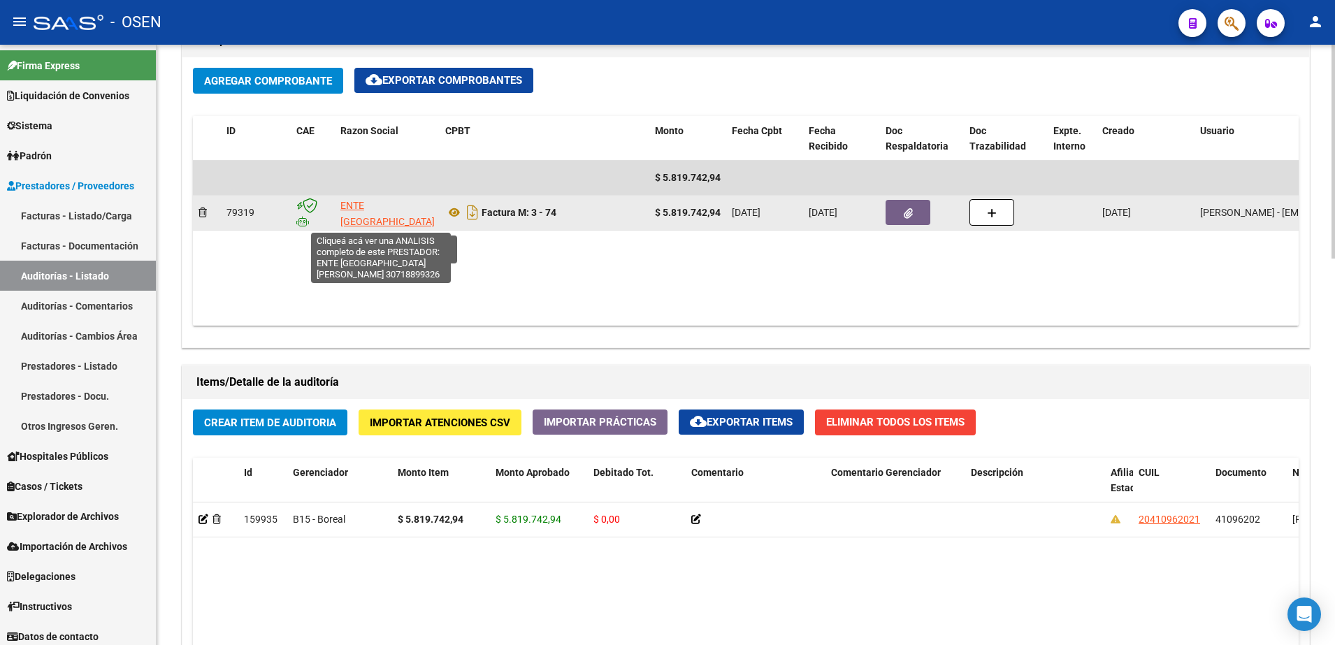
click at [376, 215] on span "ENTE [GEOGRAPHIC_DATA][PERSON_NAME]" at bounding box center [387, 221] width 94 height 43
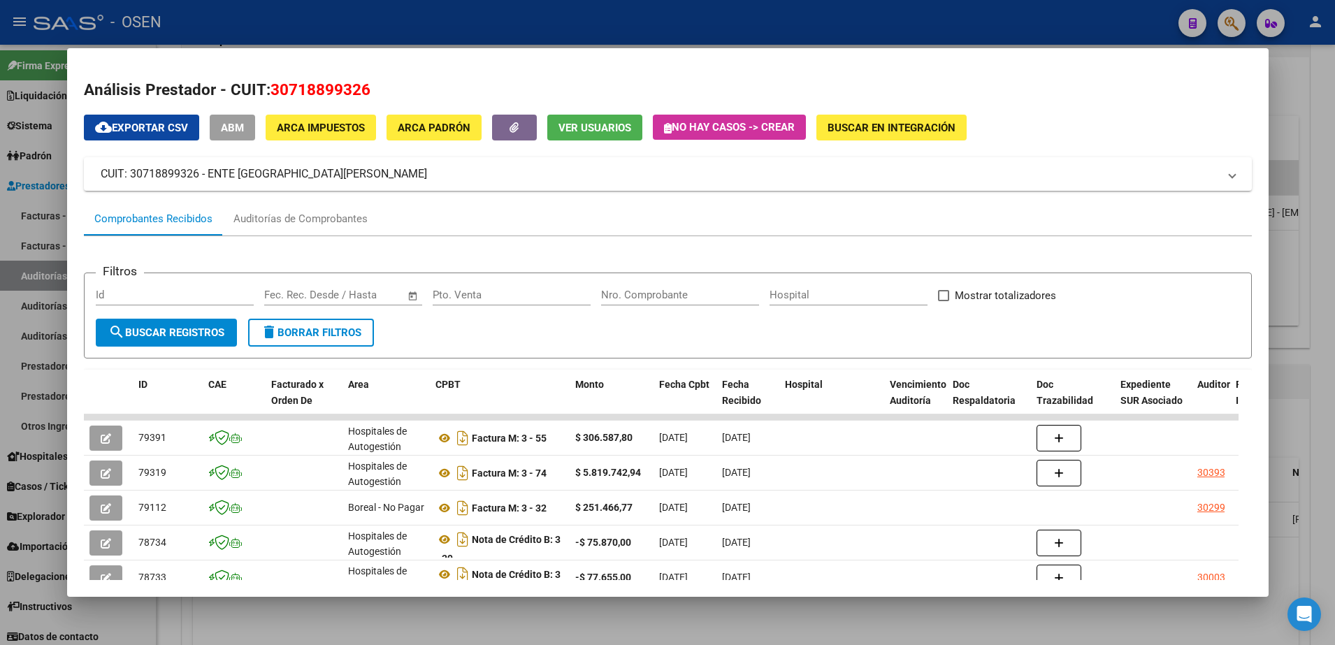
click at [460, 38] on div at bounding box center [667, 322] width 1335 height 645
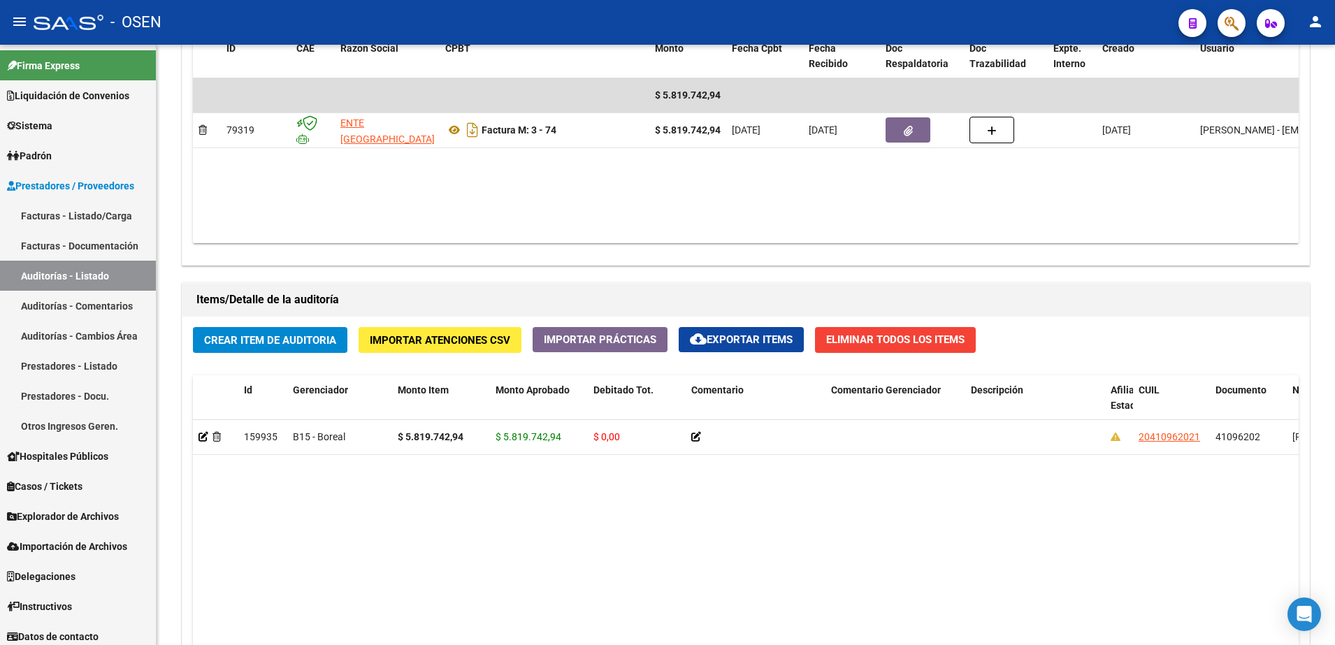
scroll to position [787, 0]
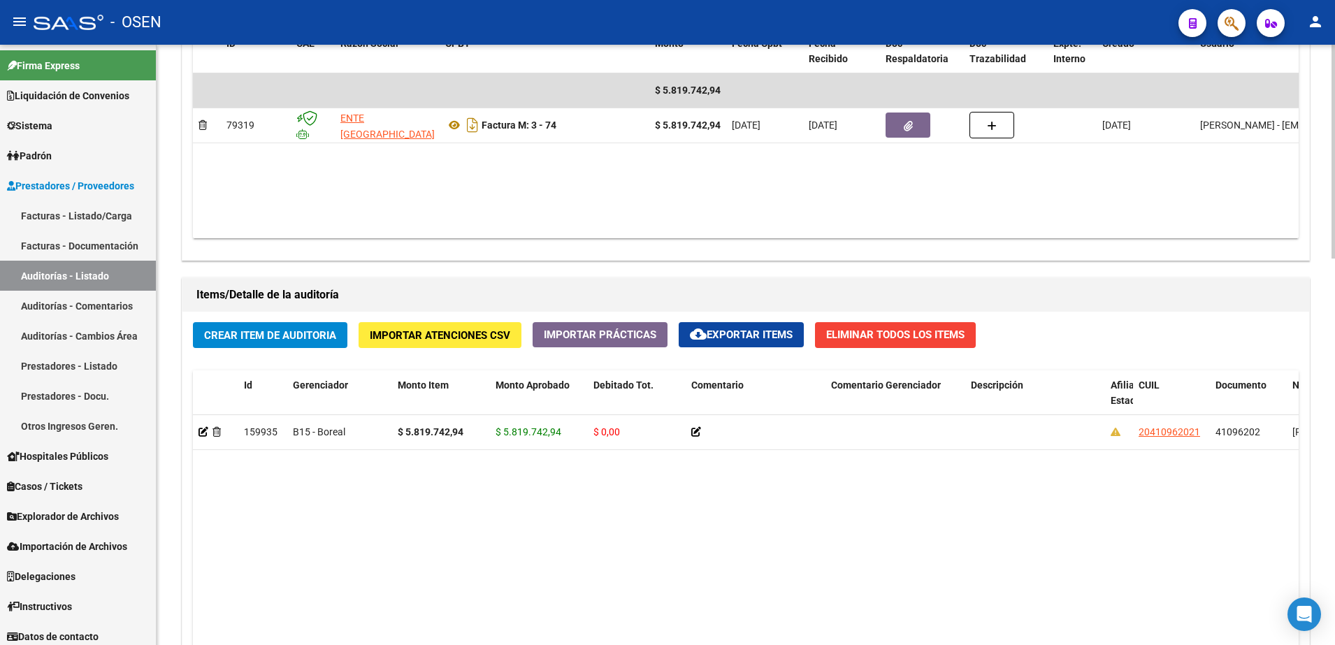
click at [903, 164] on datatable-body "$ 5.819.742,94 79319 ENTE HOSPITAL [PERSON_NAME] Factura M: 3 - 74 $ 5.819.742,…" at bounding box center [746, 155] width 1106 height 165
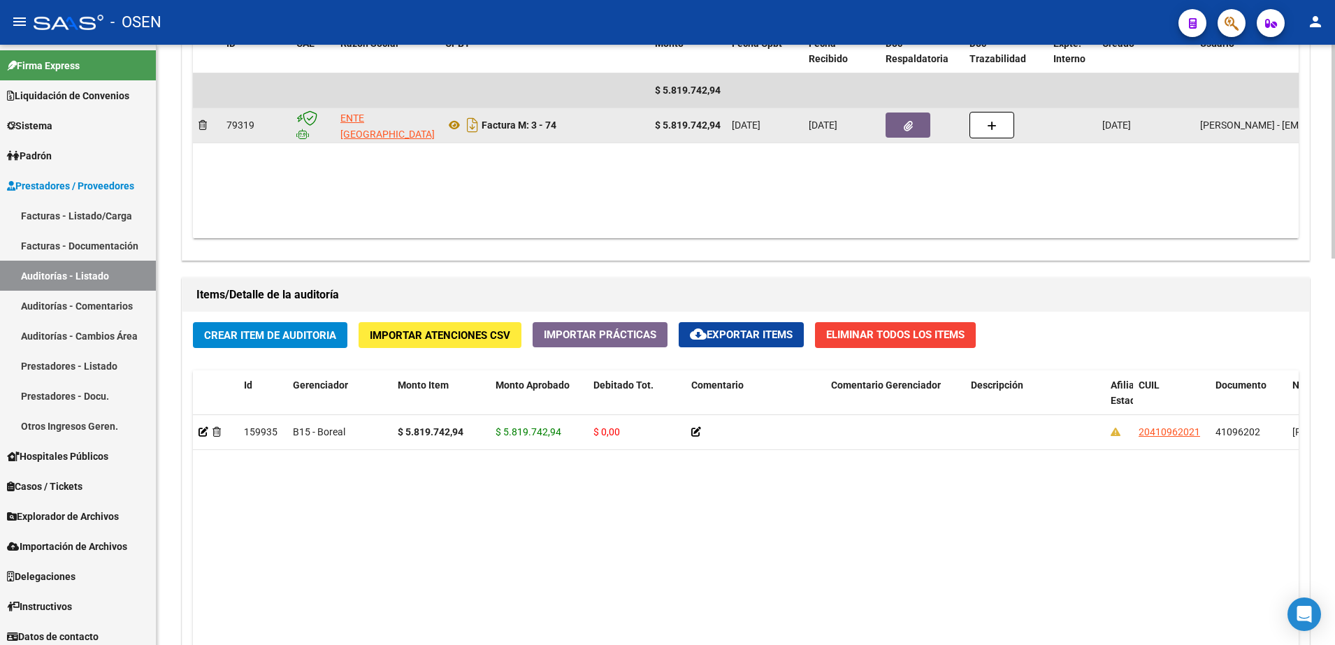
click at [905, 135] on button "button" at bounding box center [908, 125] width 45 height 25
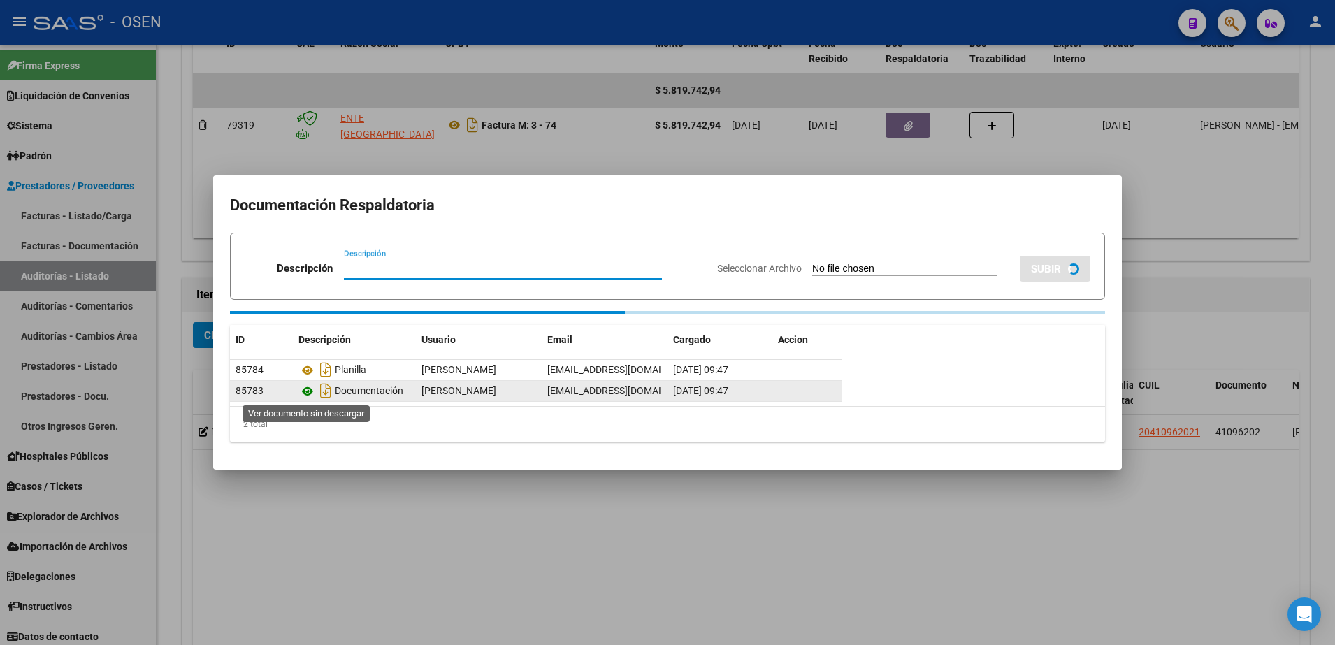
click at [308, 387] on icon at bounding box center [308, 391] width 18 height 17
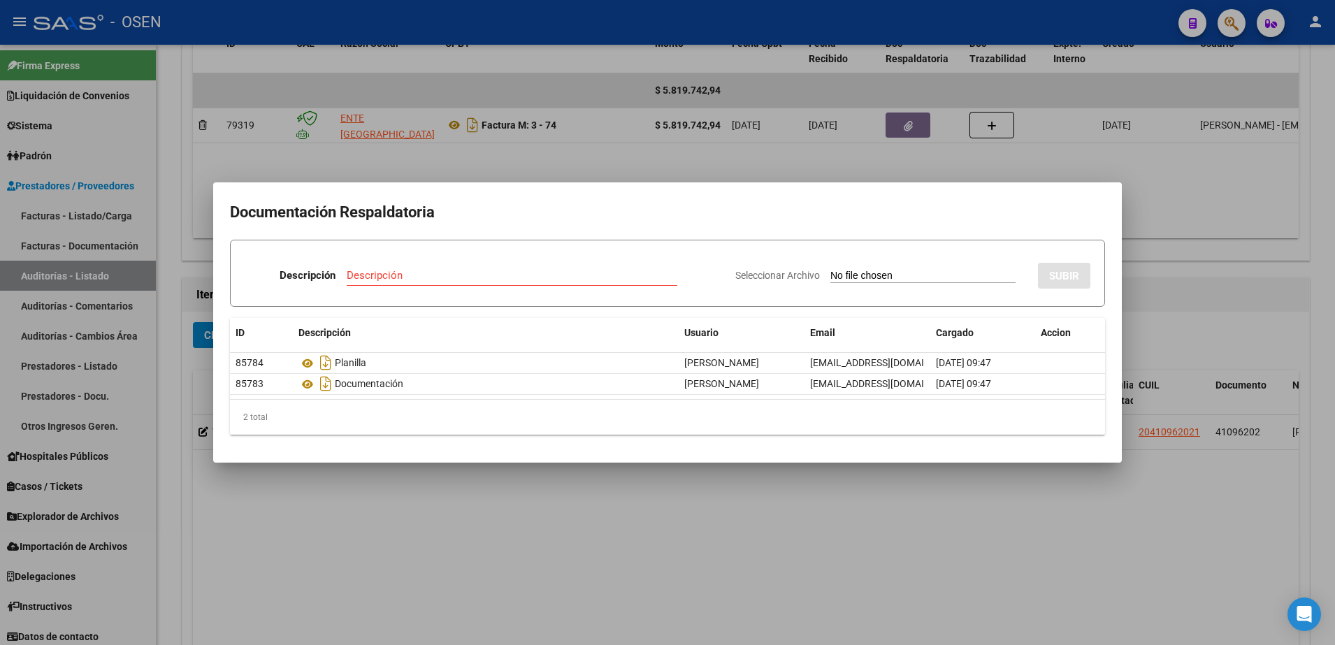
click at [514, 531] on div at bounding box center [667, 322] width 1335 height 645
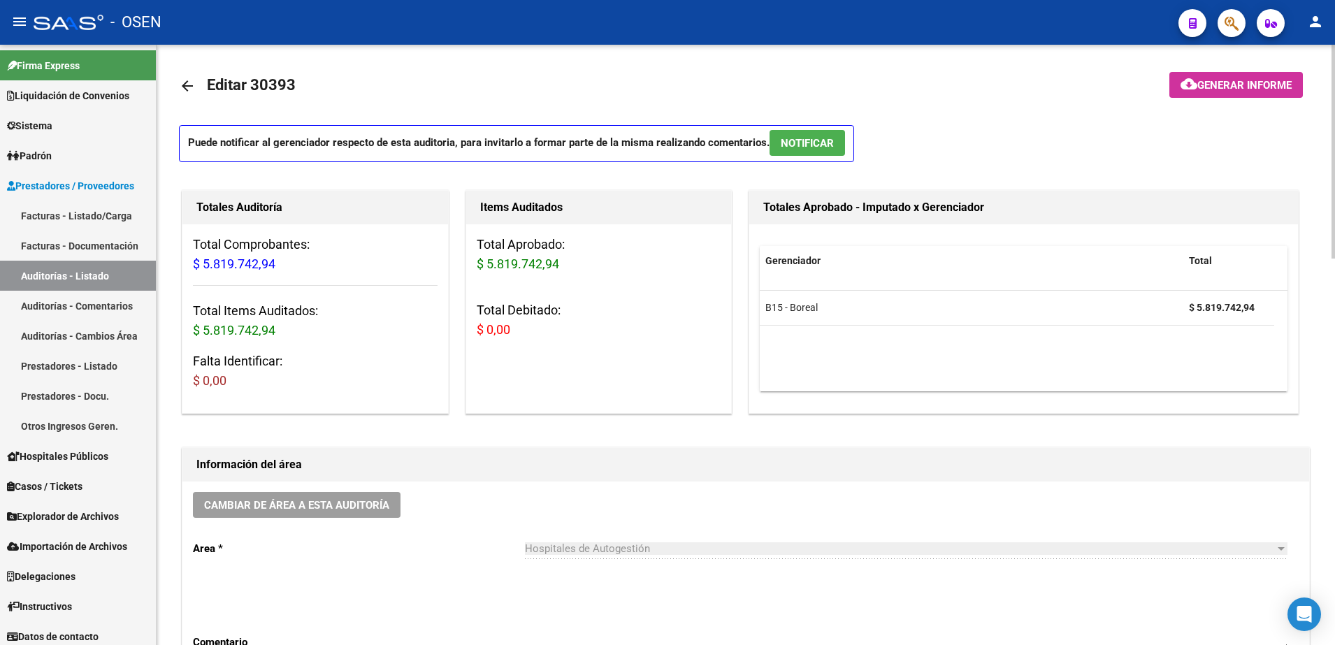
scroll to position [0, 0]
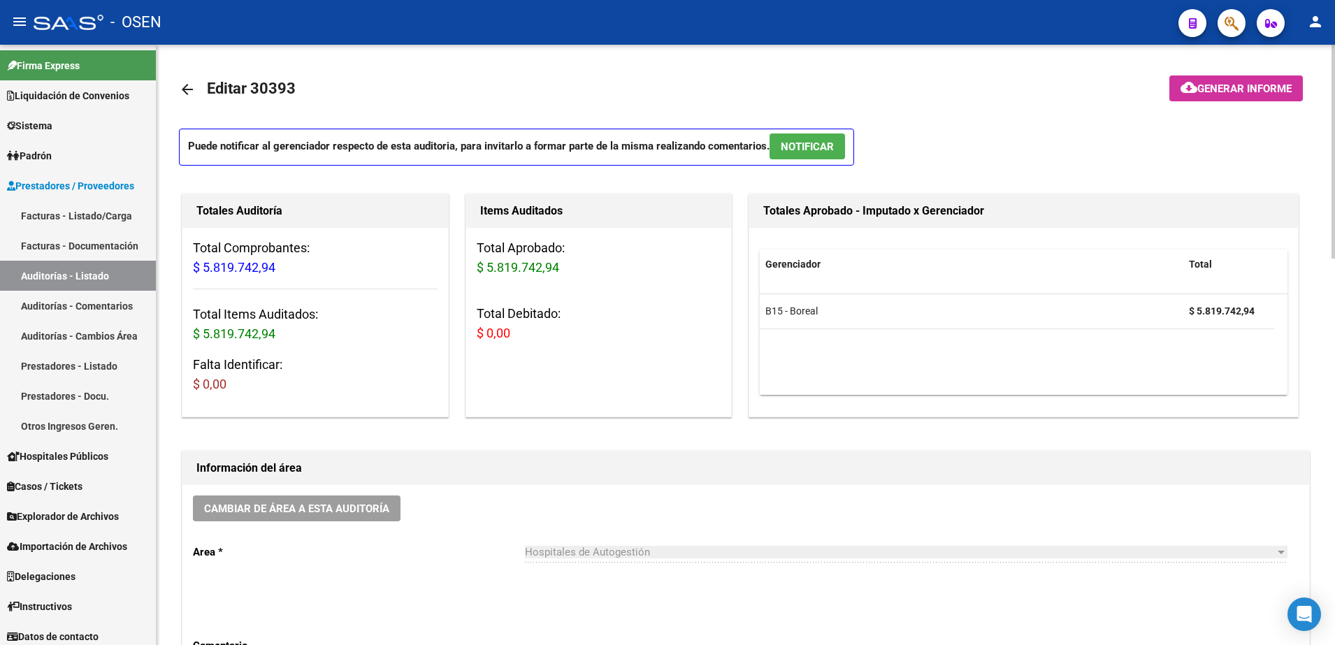
click at [185, 96] on mat-icon "arrow_back" at bounding box center [187, 89] width 17 height 17
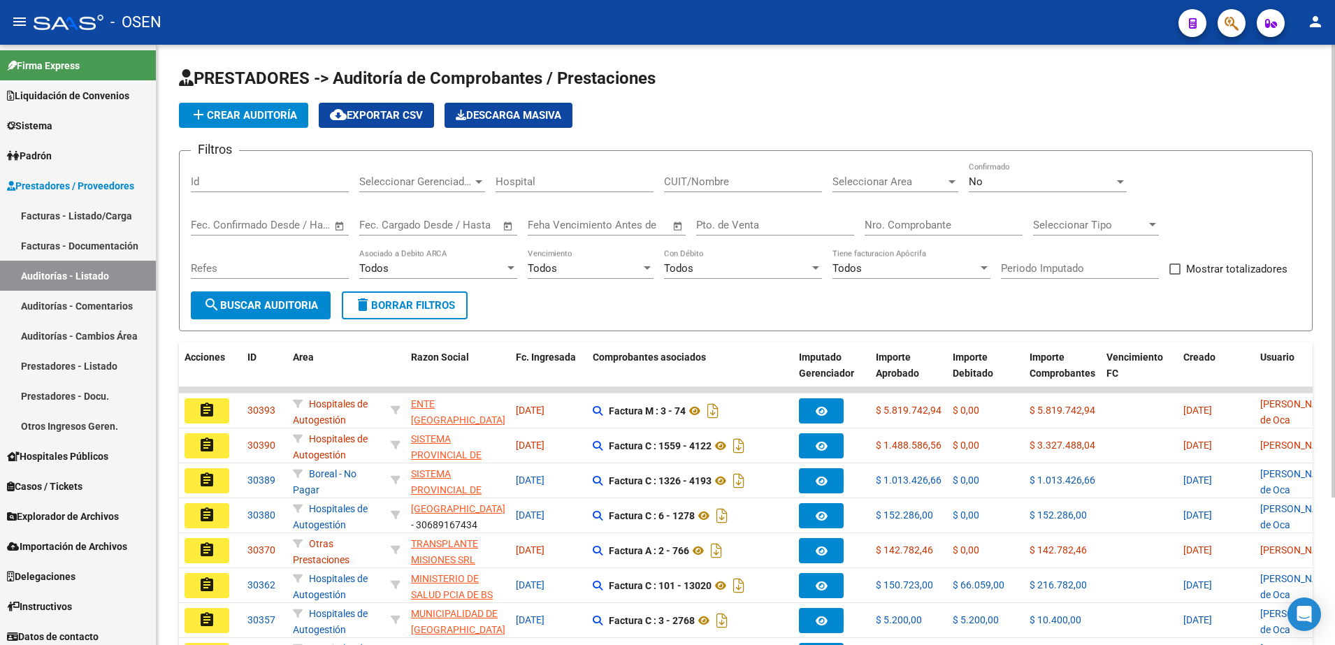
click at [280, 307] on span "search Buscar Auditoria" at bounding box center [260, 305] width 115 height 13
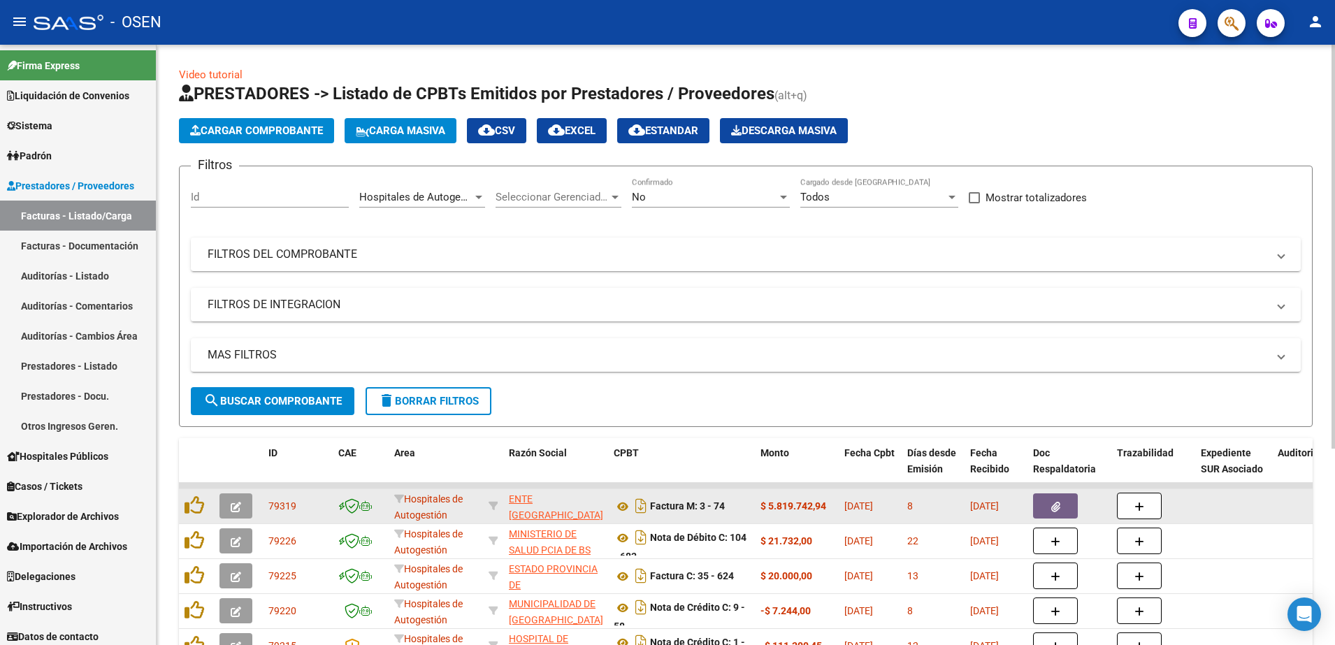
scroll to position [292, 0]
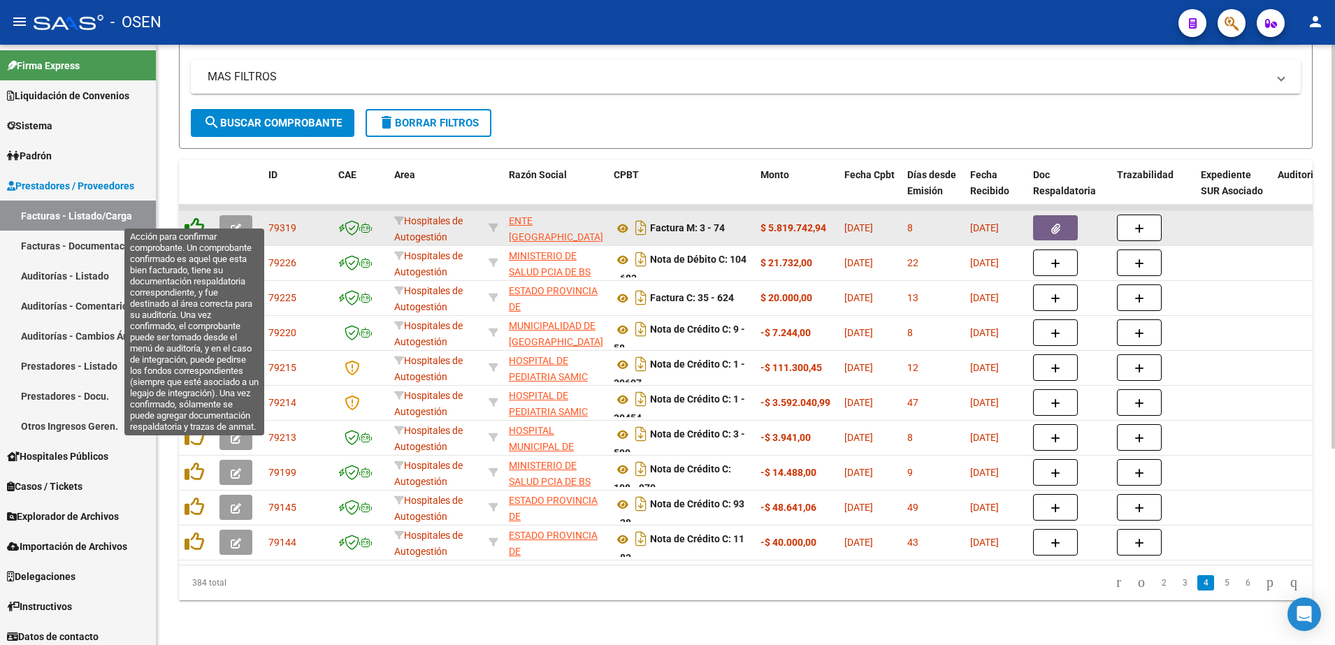
click at [196, 217] on icon at bounding box center [195, 227] width 20 height 20
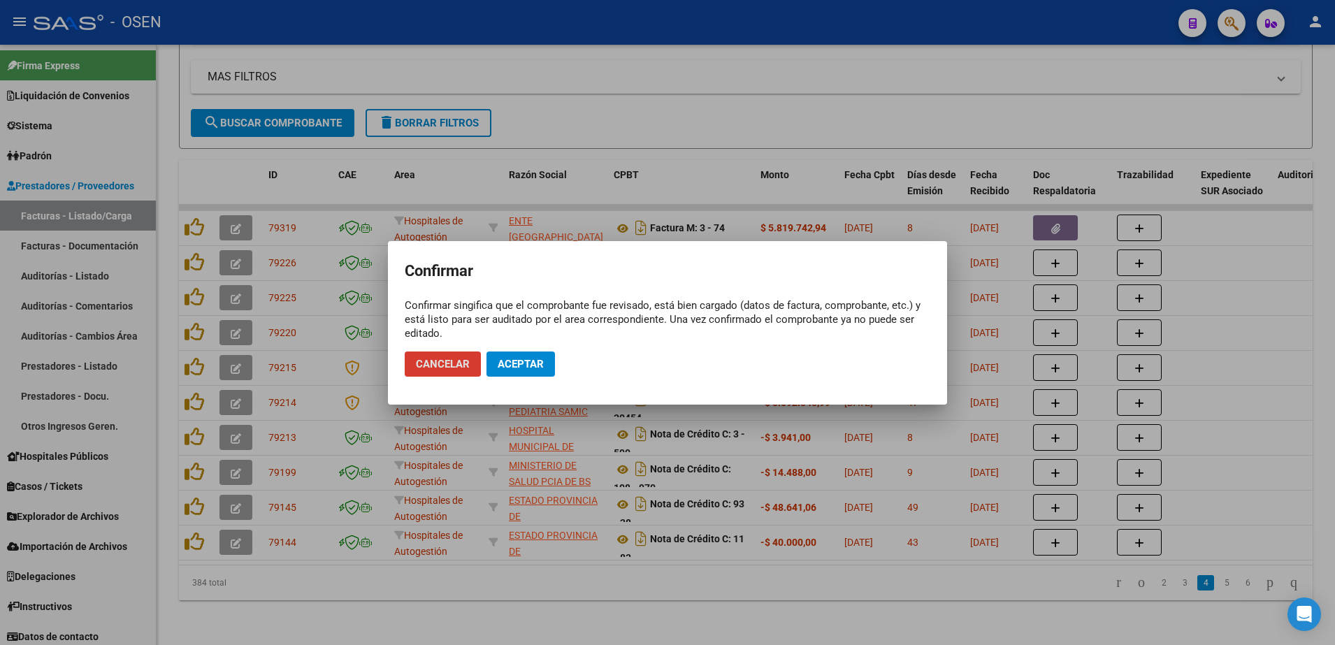
click at [544, 367] on button "Aceptar" at bounding box center [521, 364] width 69 height 25
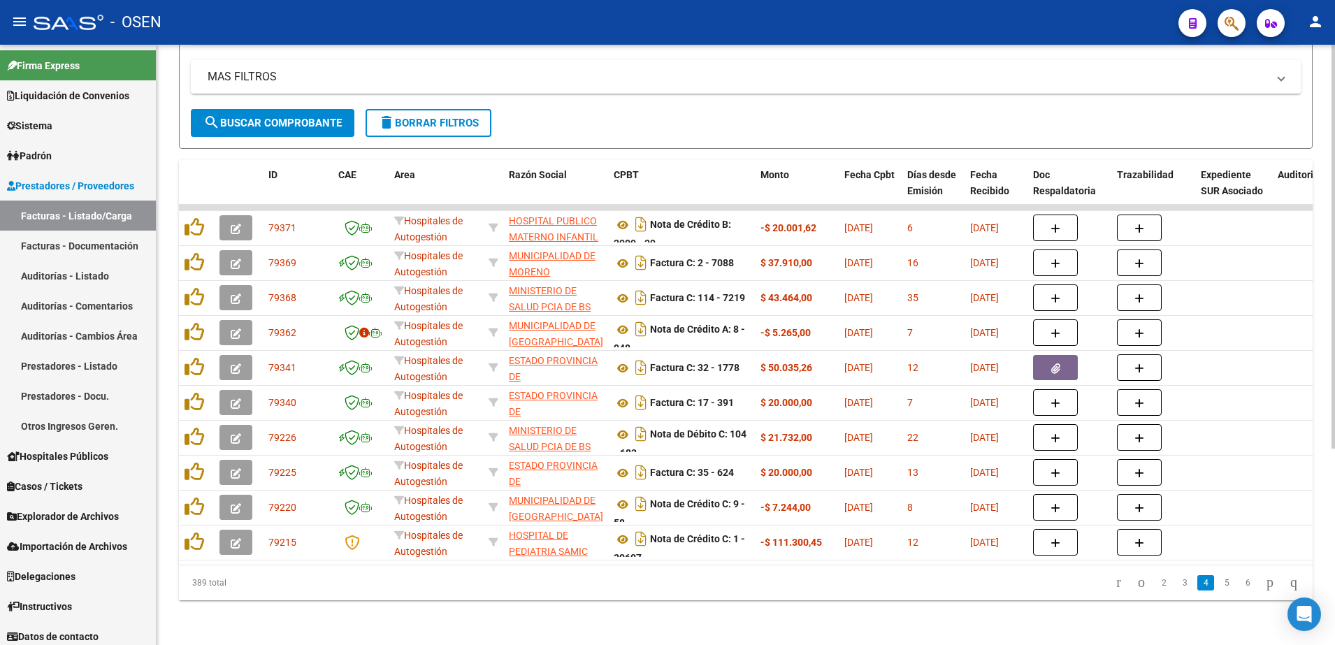
click at [1061, 605] on div "Video tutorial PRESTADORES -> Listado de CPBTs Emitidos por Prestadores / Prove…" at bounding box center [746, 205] width 1179 height 879
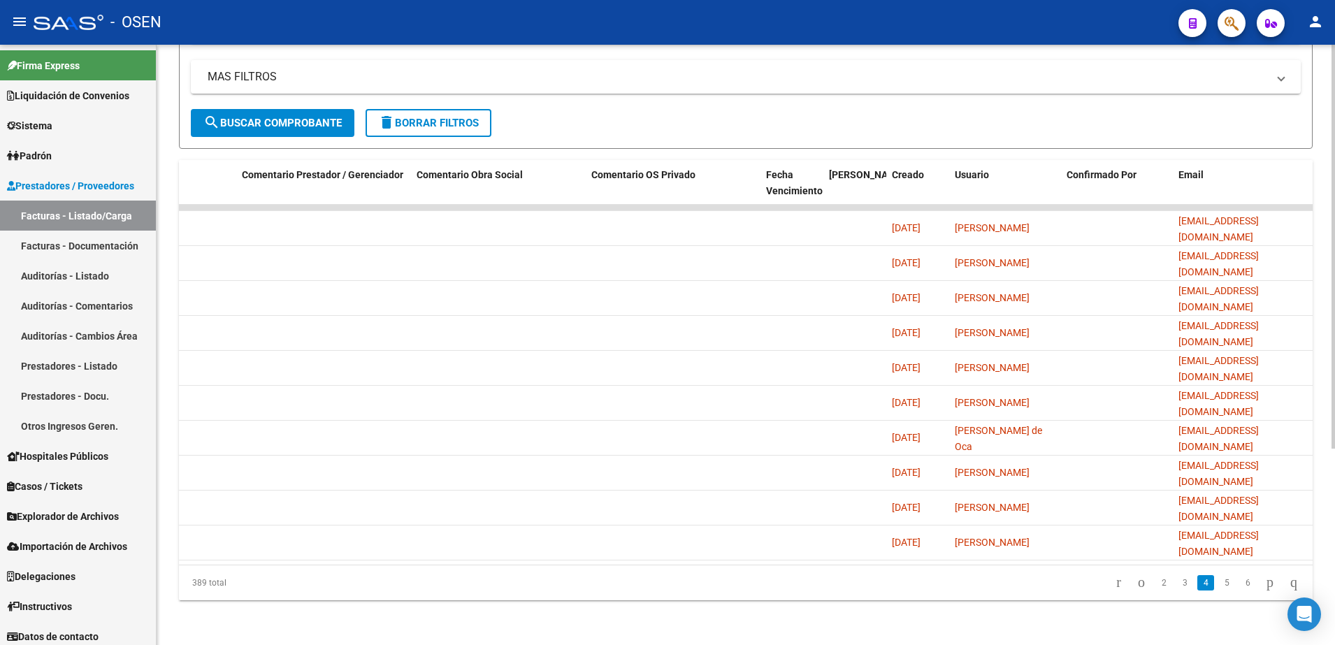
scroll to position [0, 0]
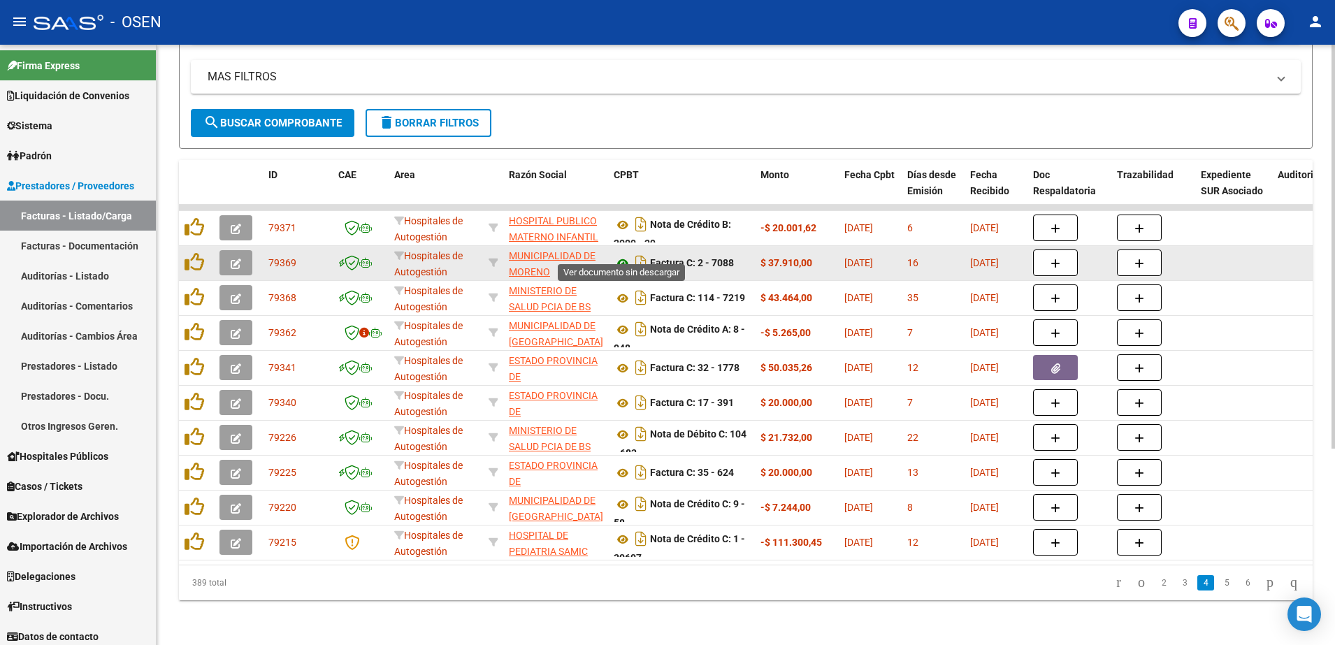
click at [619, 255] on icon at bounding box center [623, 263] width 18 height 17
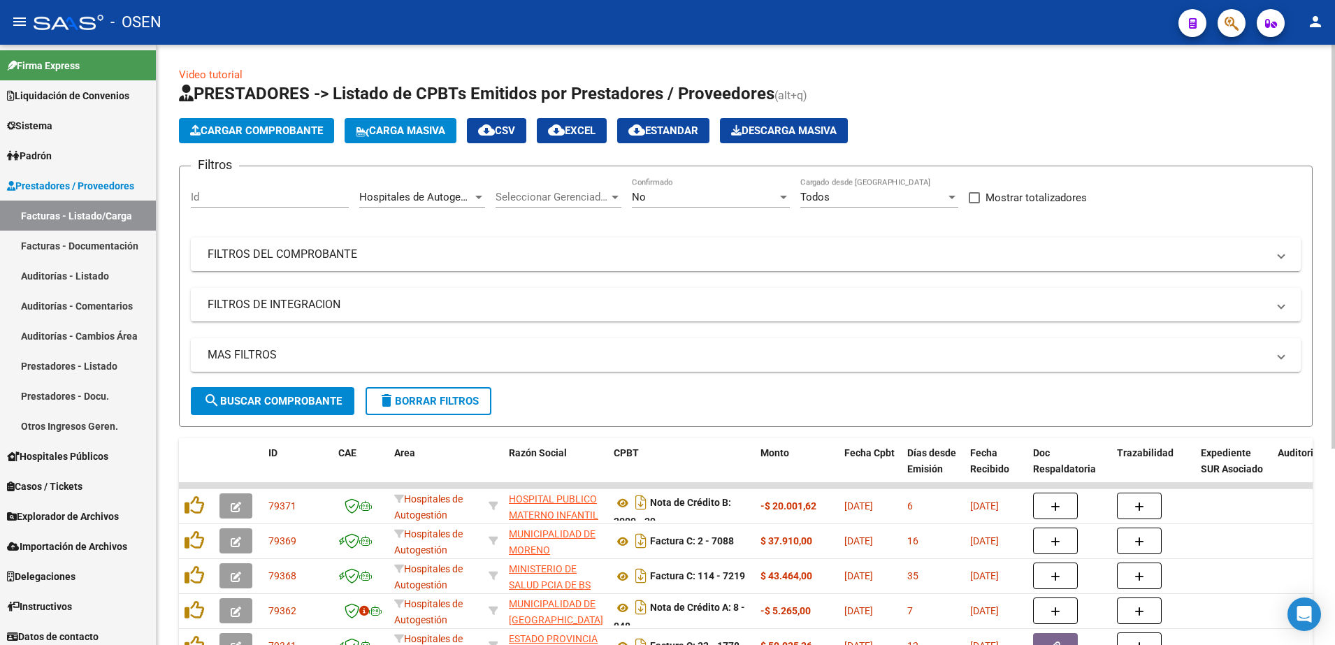
click at [315, 405] on span "search Buscar Comprobante" at bounding box center [272, 401] width 138 height 13
